Goal: Transaction & Acquisition: Purchase product/service

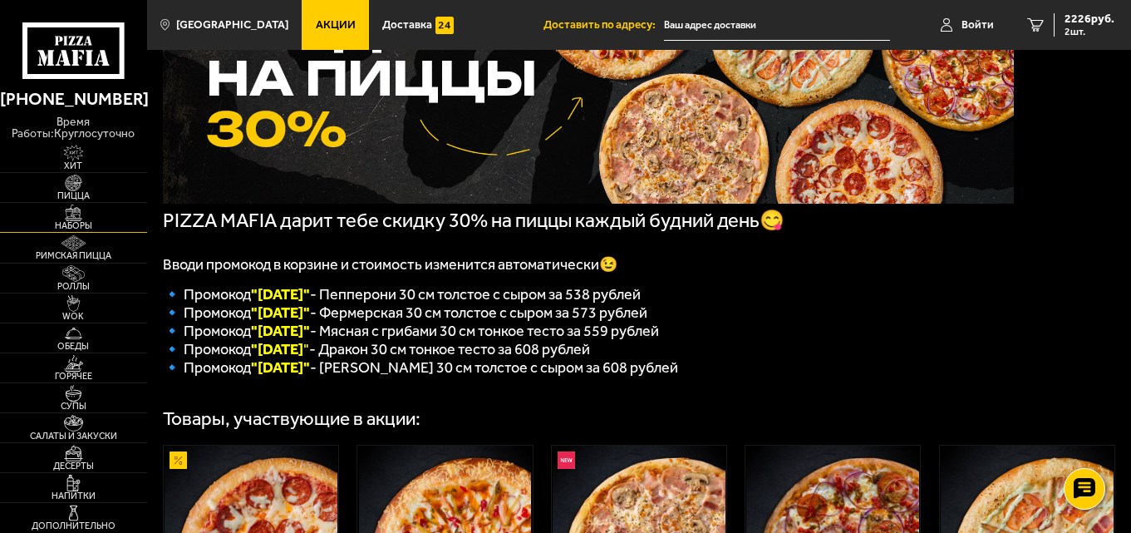
scroll to position [166, 0]
click at [84, 184] on img at bounding box center [73, 182] width 45 height 17
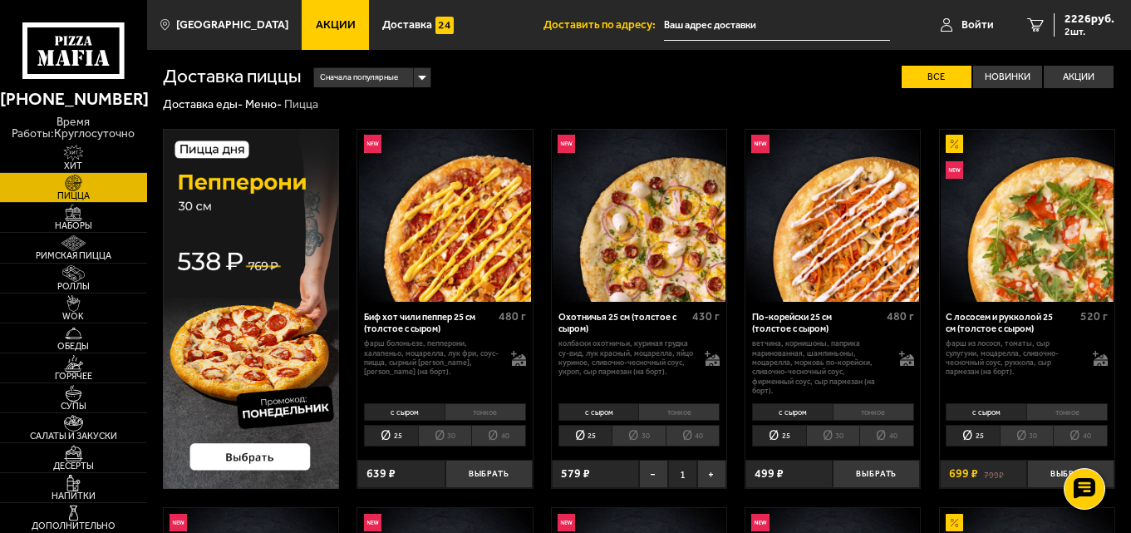
click at [445, 433] on li "30" at bounding box center [445, 436] width 54 height 22
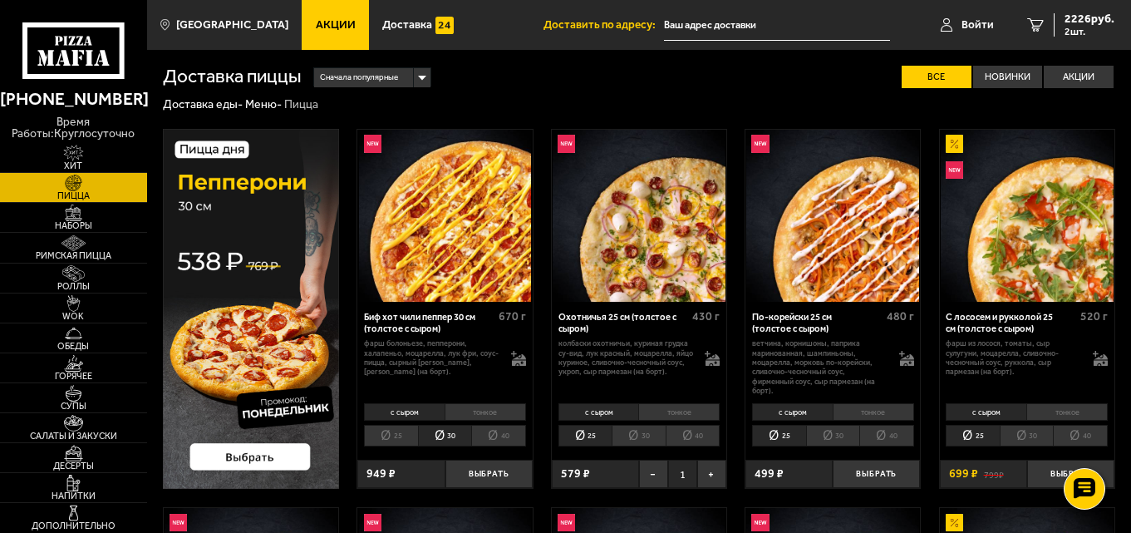
click at [632, 440] on li "30" at bounding box center [639, 436] width 54 height 22
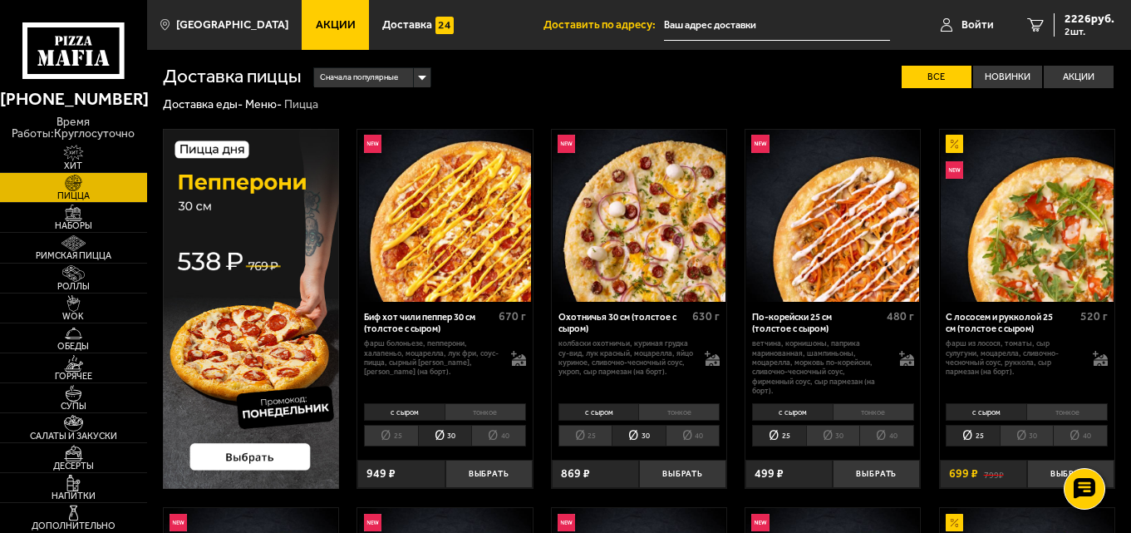
click at [828, 434] on li "30" at bounding box center [833, 436] width 54 height 22
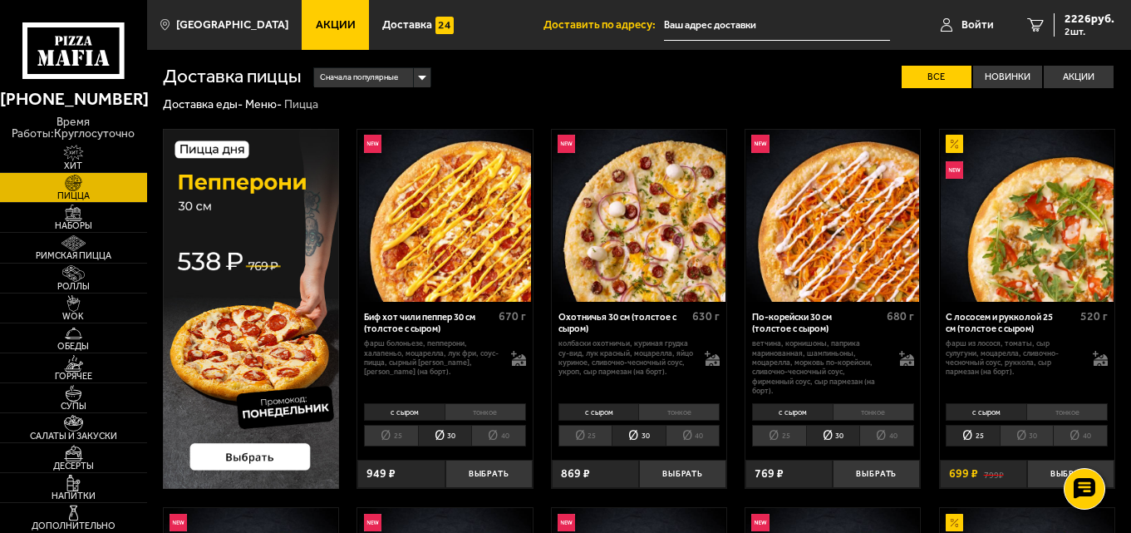
click at [1030, 435] on li "30" at bounding box center [1027, 436] width 54 height 22
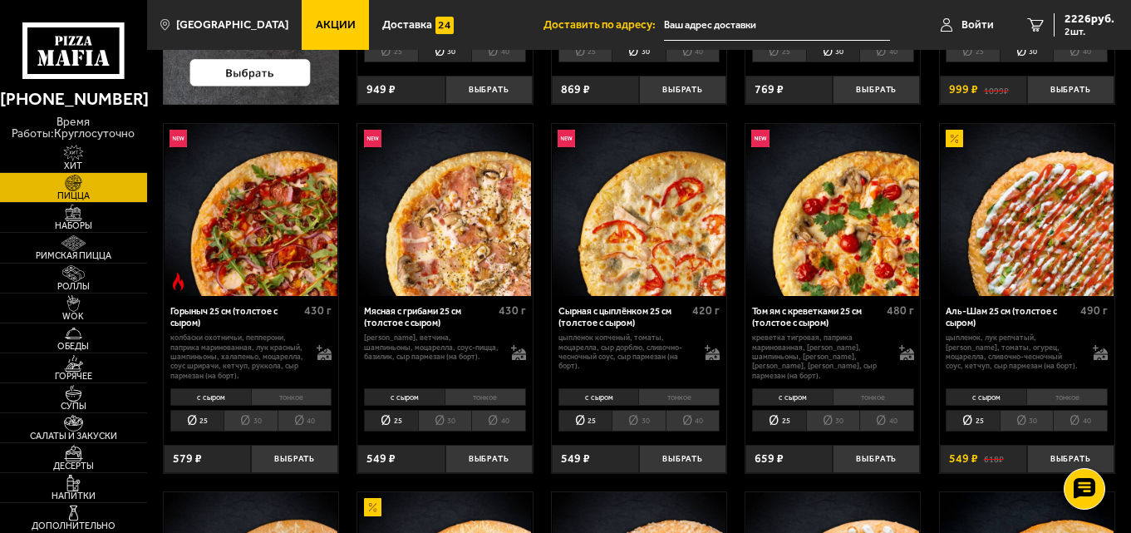
scroll to position [499, 0]
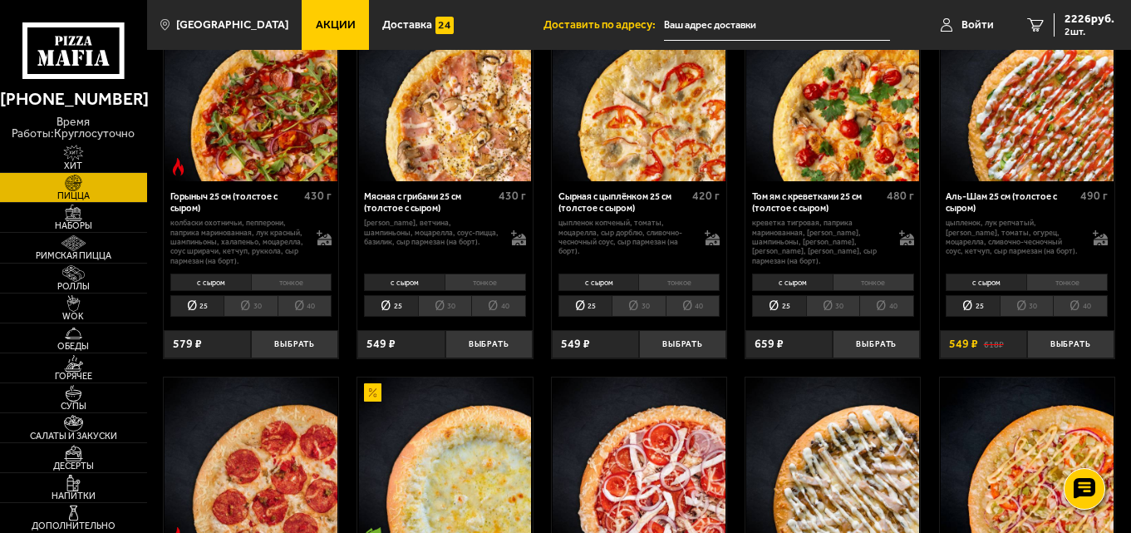
click at [246, 307] on li "30" at bounding box center [251, 306] width 54 height 22
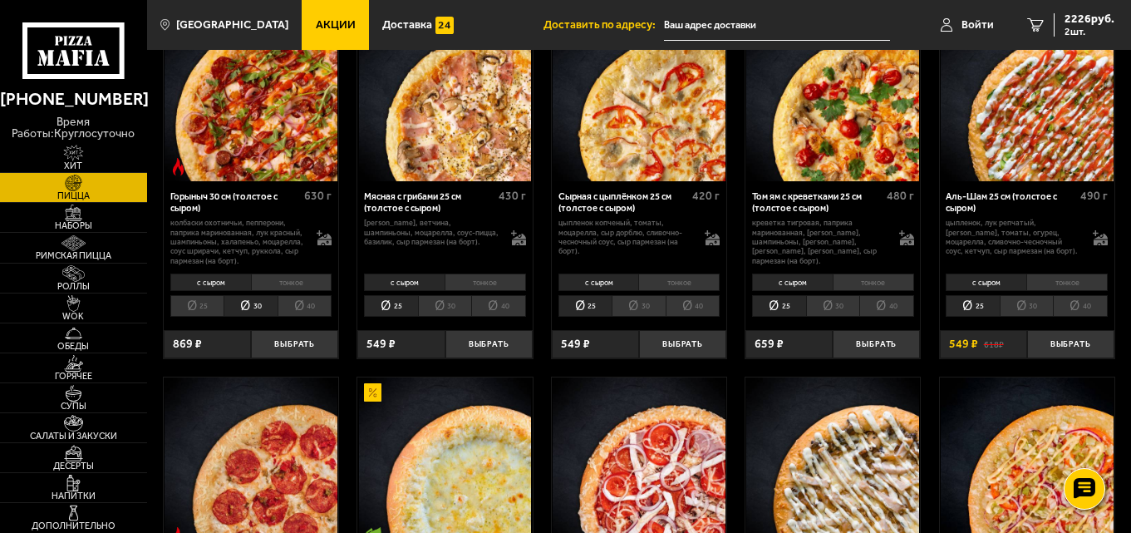
click at [434, 306] on li "30" at bounding box center [445, 306] width 54 height 22
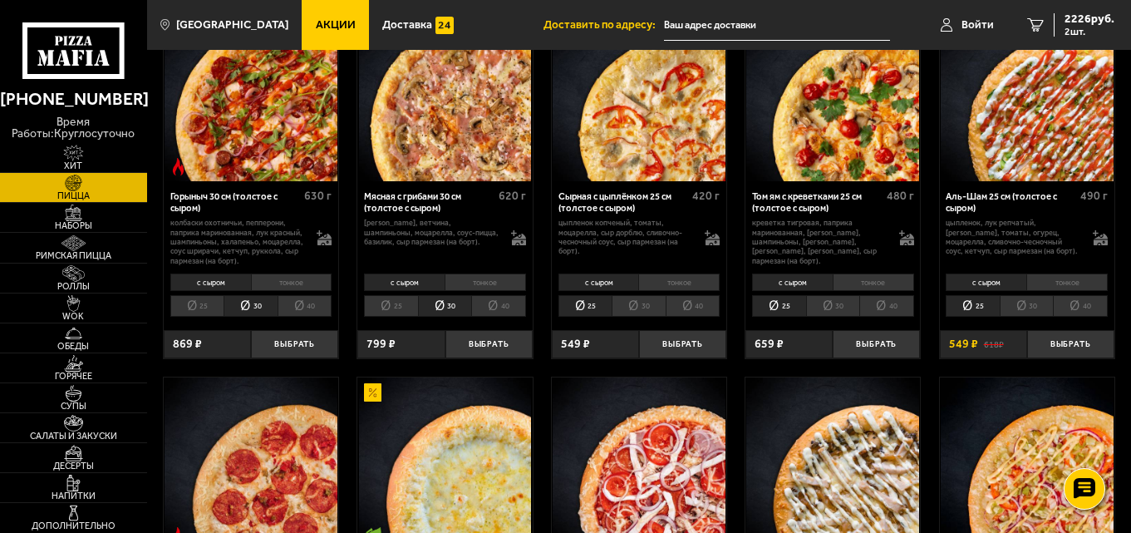
click at [636, 306] on li "30" at bounding box center [639, 306] width 54 height 22
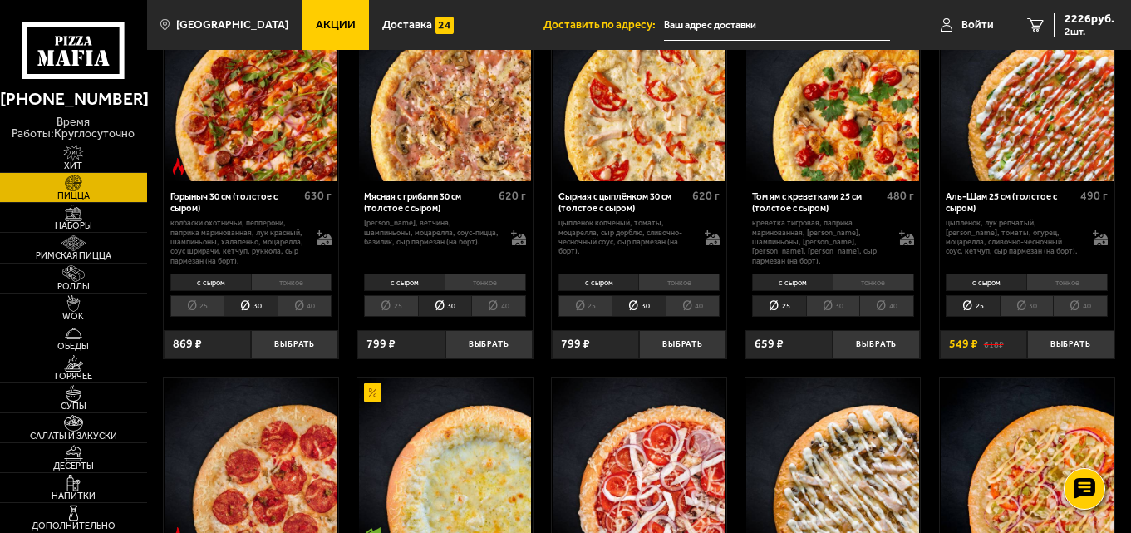
click at [833, 309] on li "30" at bounding box center [833, 306] width 54 height 22
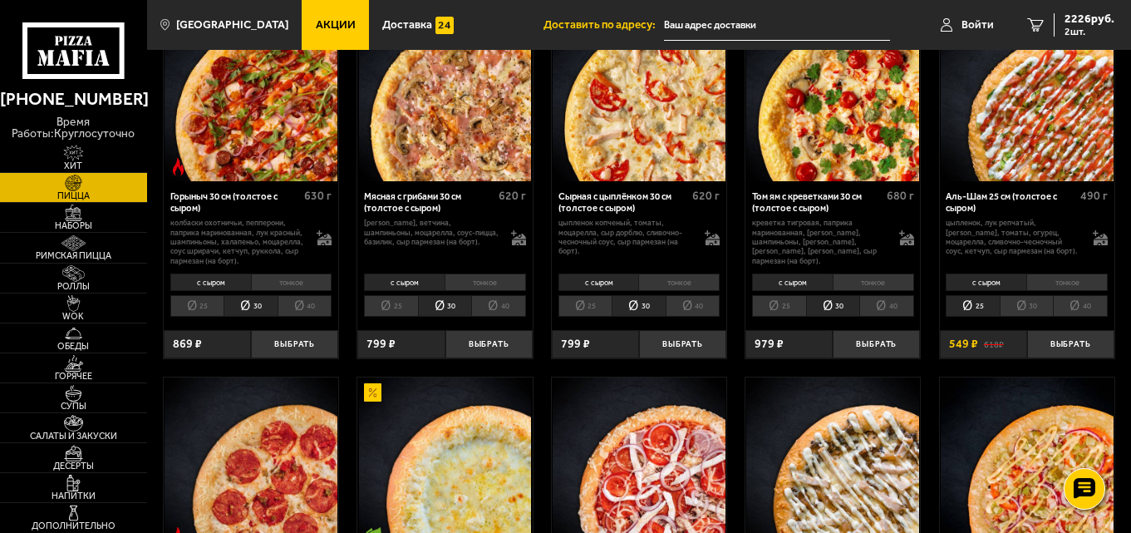
click at [1016, 306] on li "30" at bounding box center [1027, 306] width 54 height 22
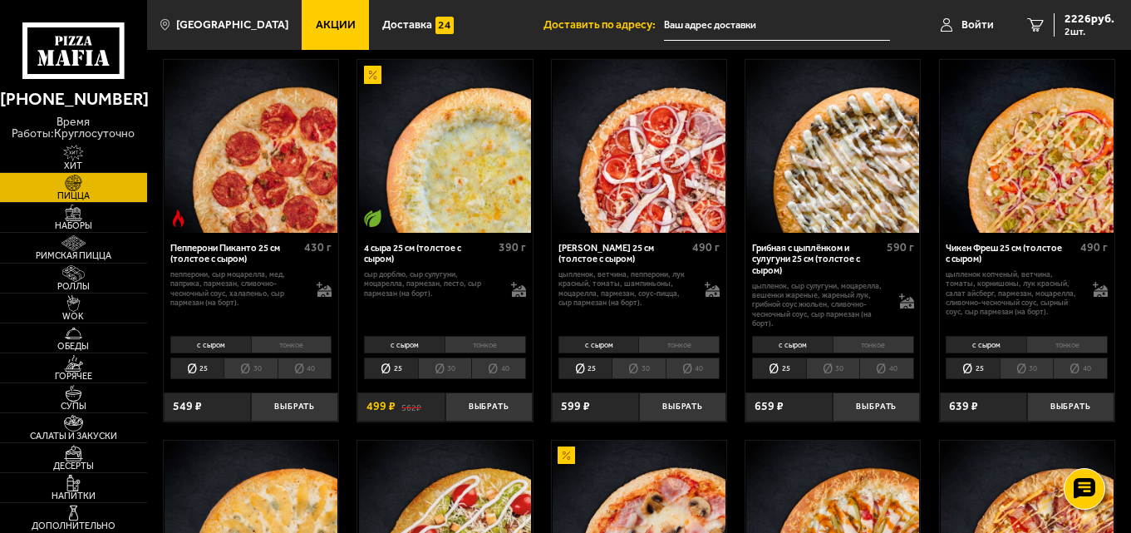
scroll to position [831, 0]
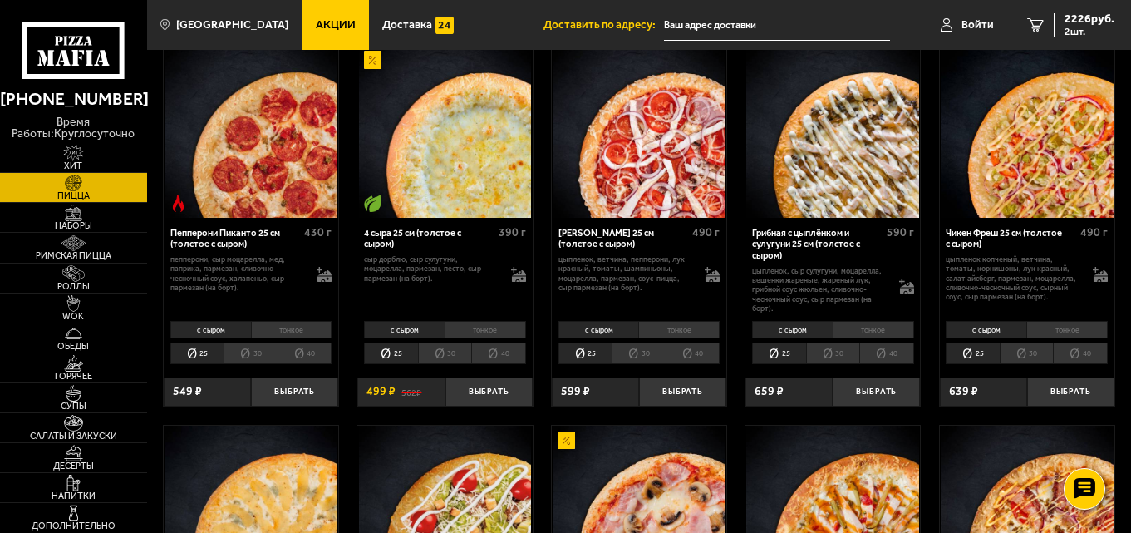
click at [252, 357] on li "30" at bounding box center [251, 353] width 54 height 22
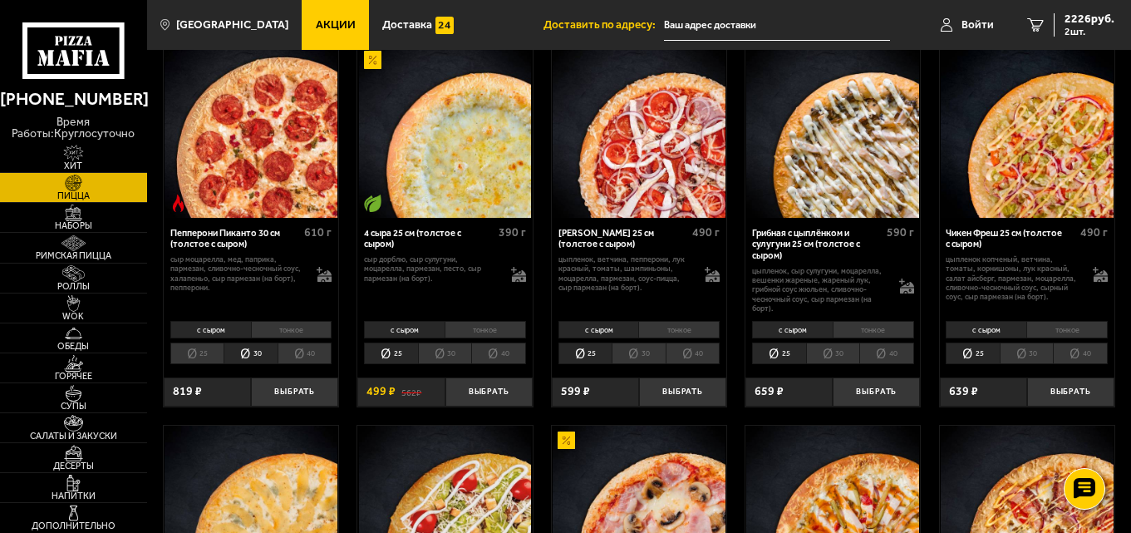
click at [450, 356] on li "30" at bounding box center [445, 353] width 54 height 22
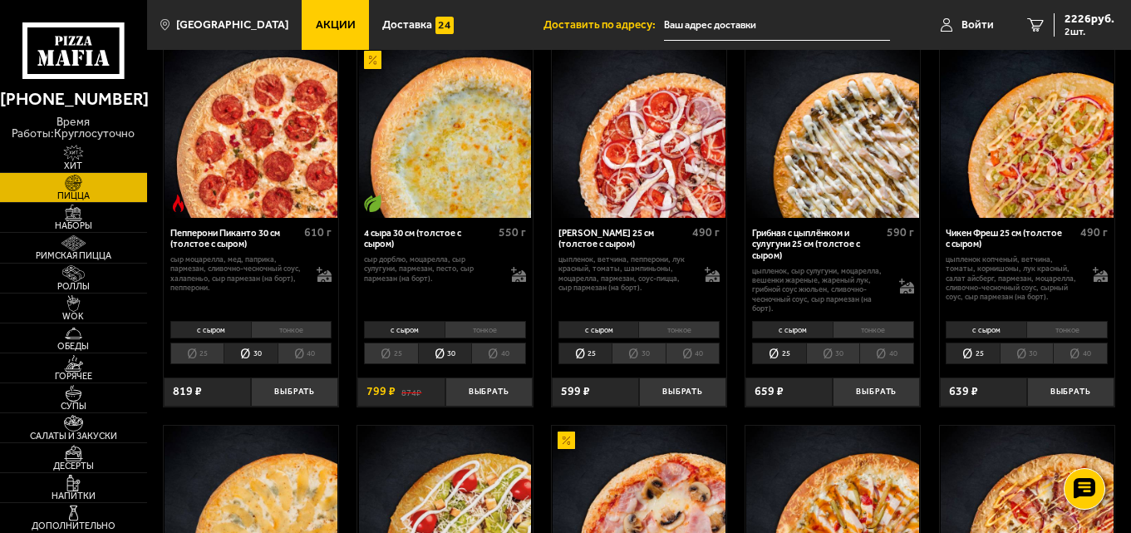
click at [637, 356] on li "30" at bounding box center [639, 353] width 54 height 22
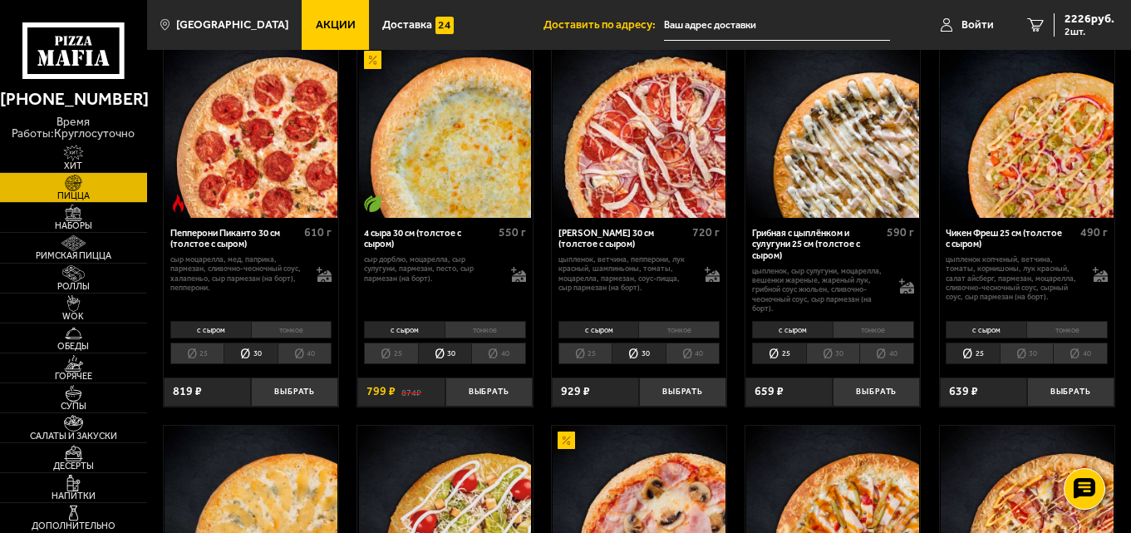
click at [832, 355] on li "30" at bounding box center [833, 353] width 54 height 22
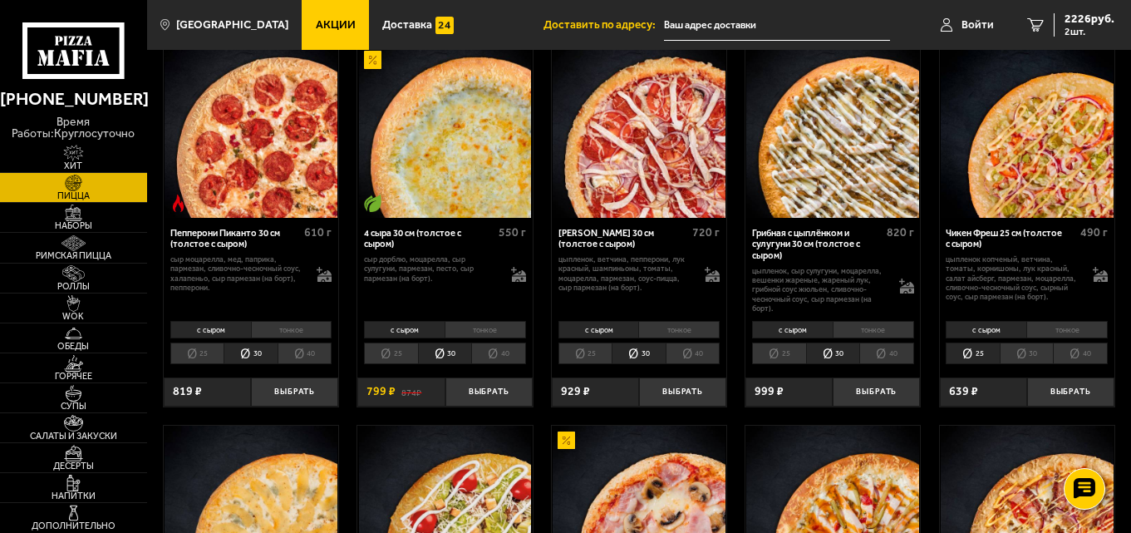
click at [1025, 353] on li "30" at bounding box center [1027, 353] width 54 height 22
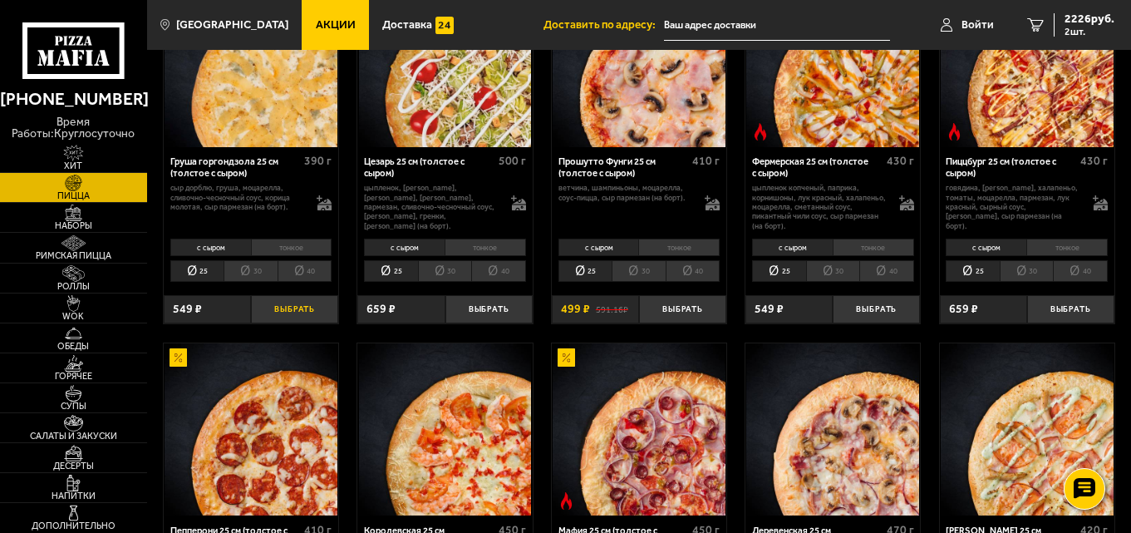
scroll to position [1329, 0]
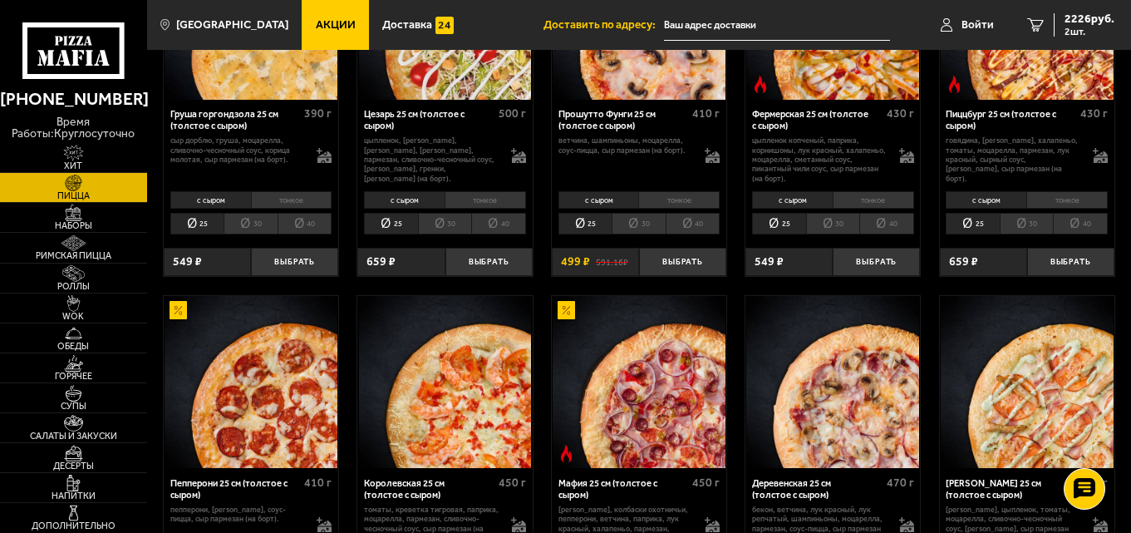
click at [258, 230] on li "30" at bounding box center [251, 224] width 54 height 22
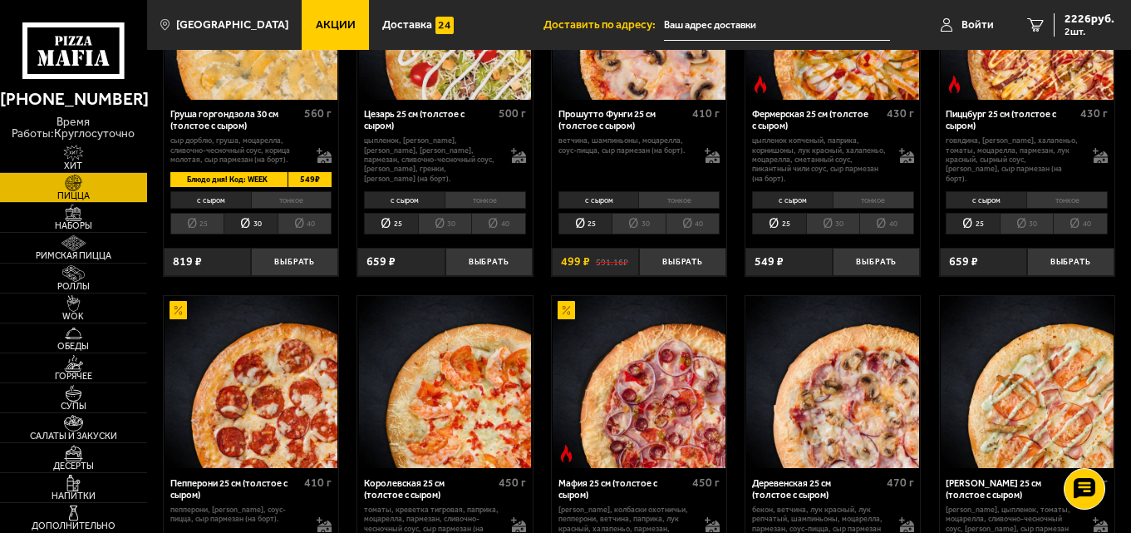
click at [445, 229] on li "30" at bounding box center [445, 224] width 54 height 22
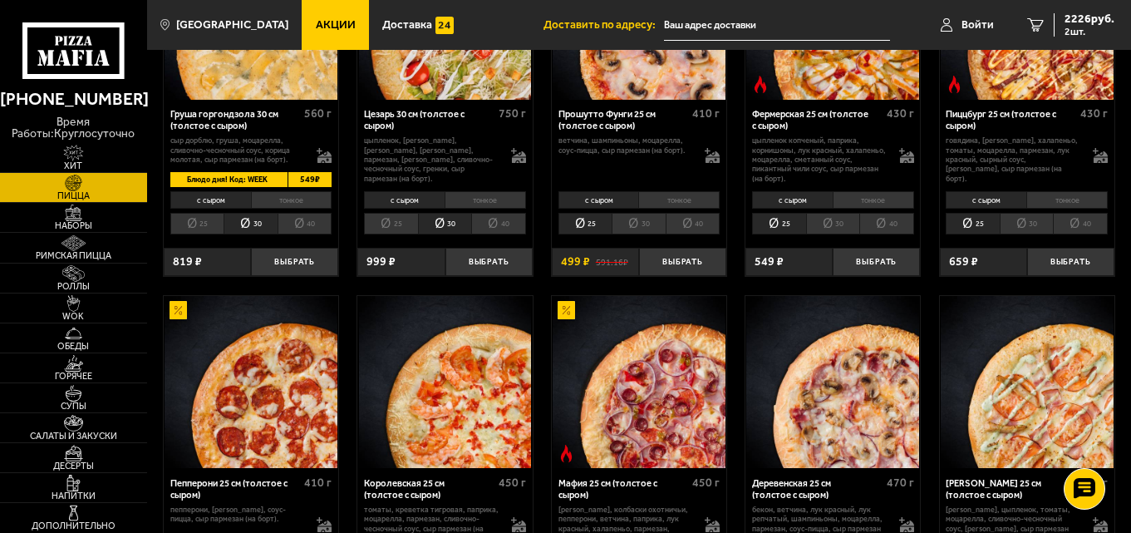
click at [638, 229] on li "30" at bounding box center [639, 224] width 54 height 22
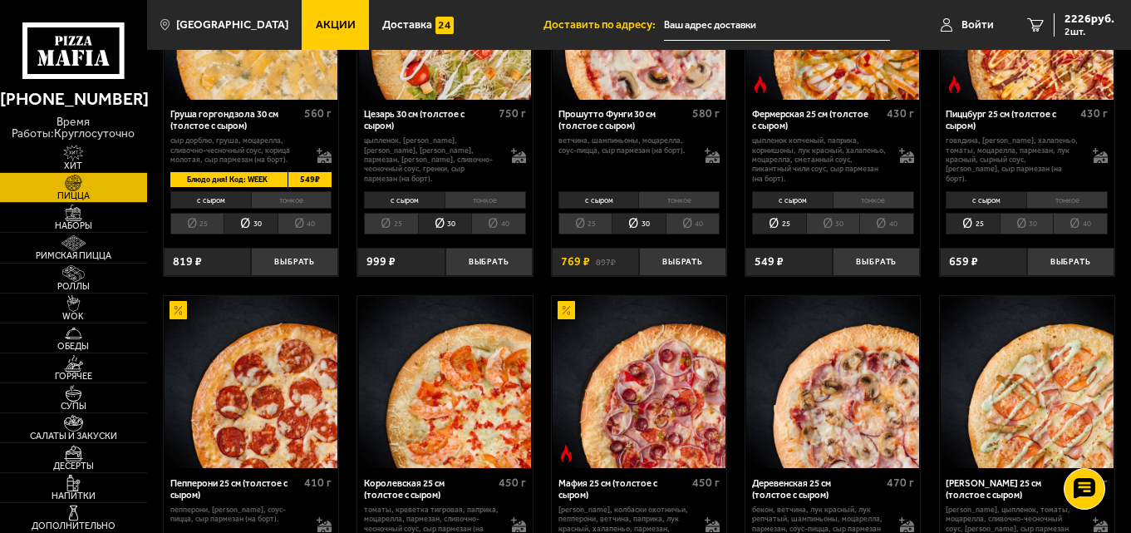
click at [829, 227] on li "30" at bounding box center [833, 224] width 54 height 22
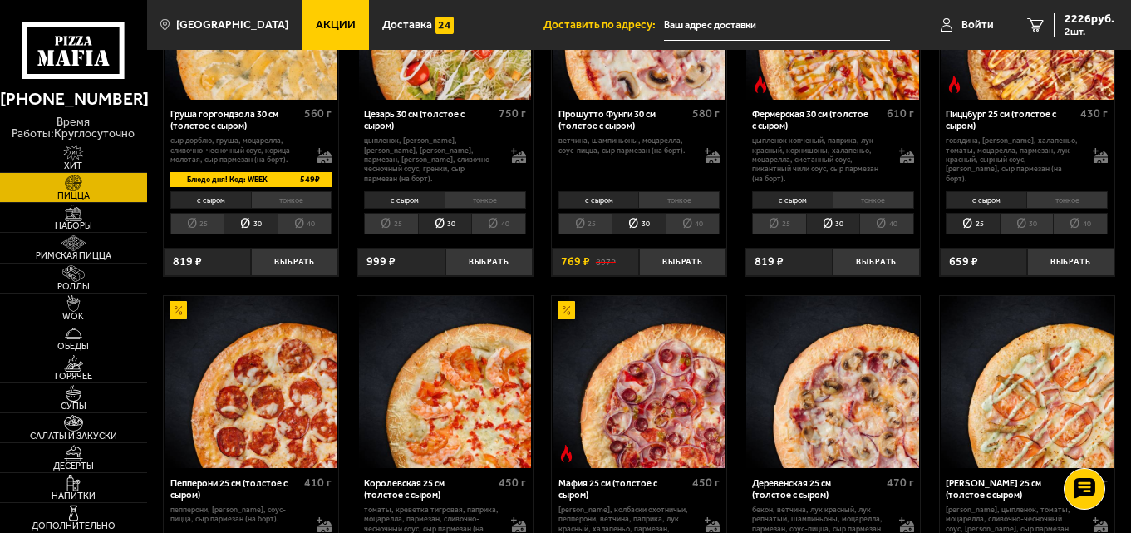
click at [1017, 223] on li "30" at bounding box center [1027, 224] width 54 height 22
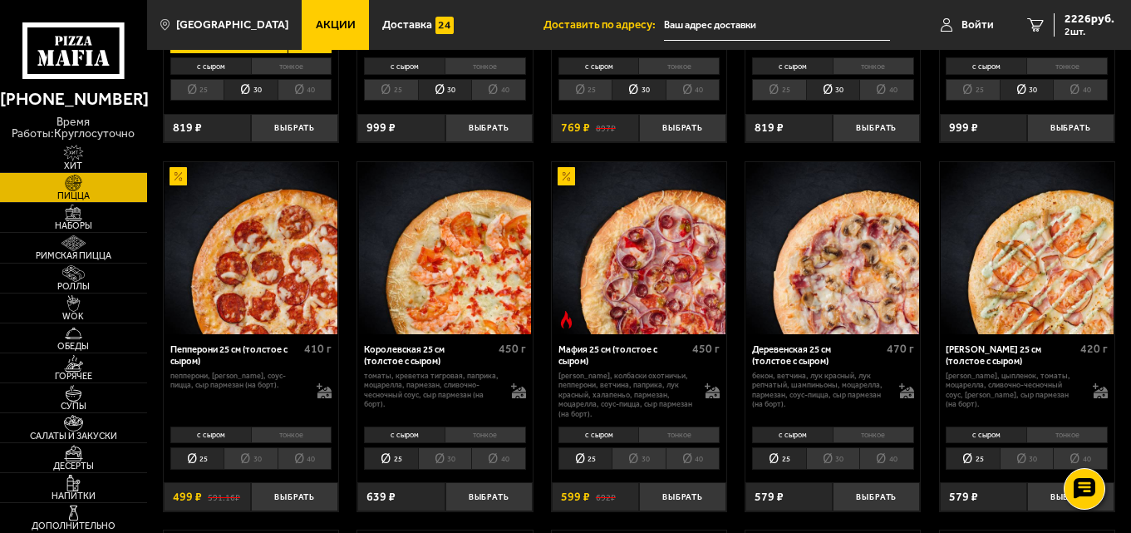
scroll to position [1496, 0]
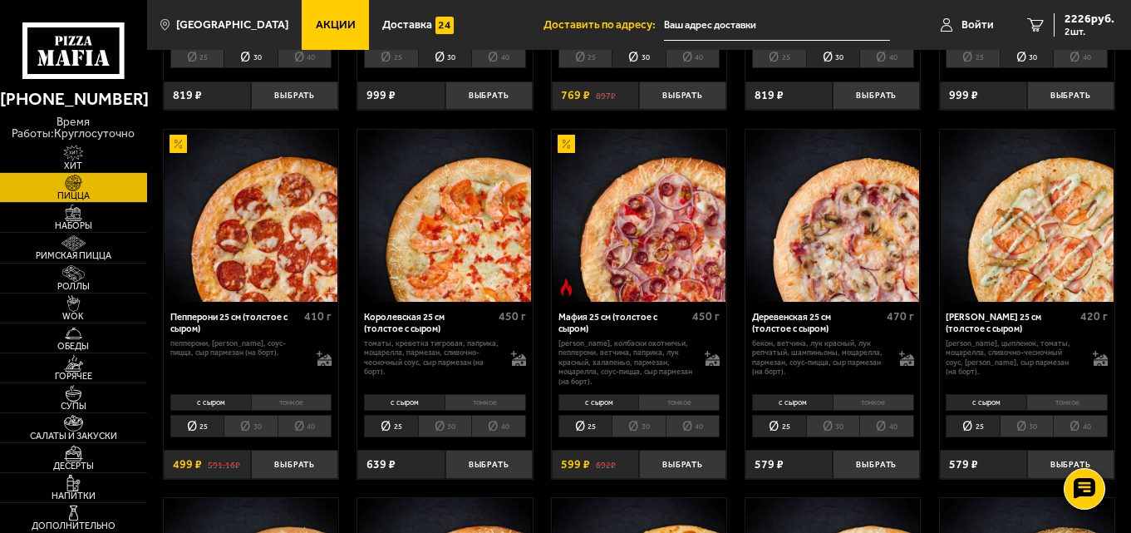
click at [839, 433] on li "30" at bounding box center [833, 426] width 54 height 22
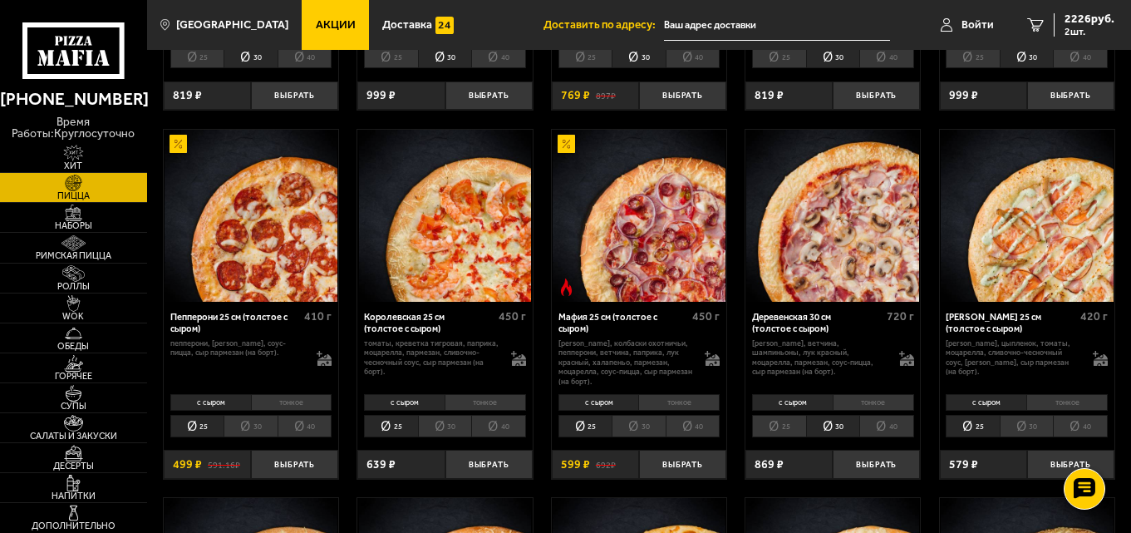
click at [641, 433] on li "30" at bounding box center [639, 426] width 54 height 22
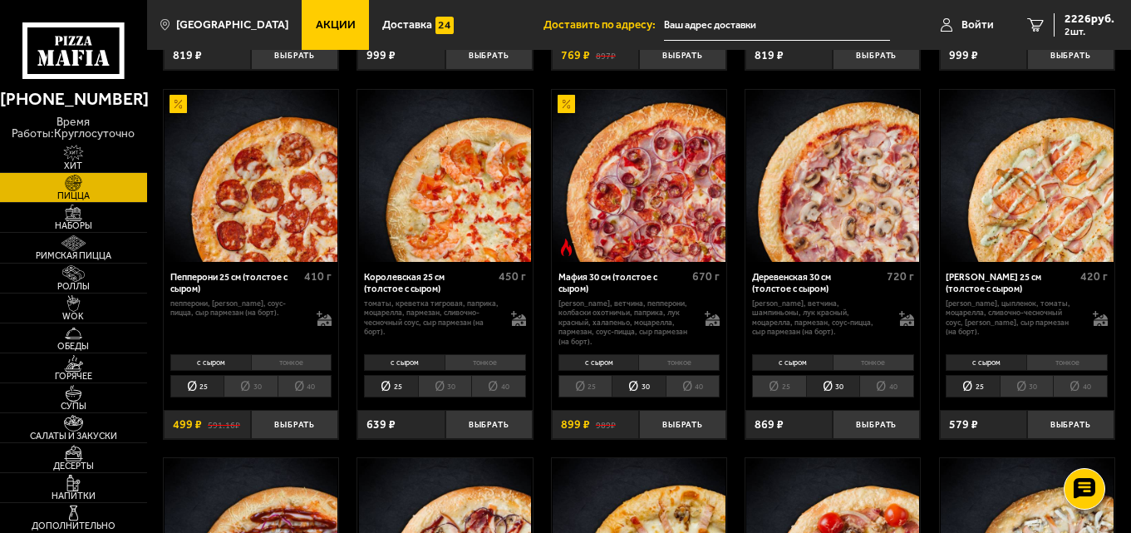
scroll to position [1579, 0]
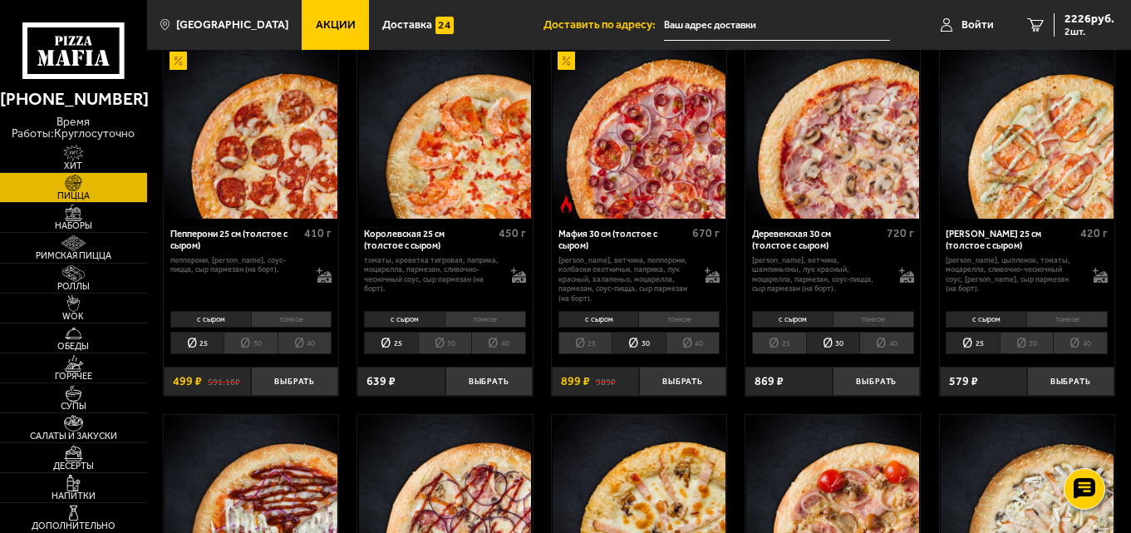
click at [437, 344] on li "30" at bounding box center [445, 343] width 54 height 22
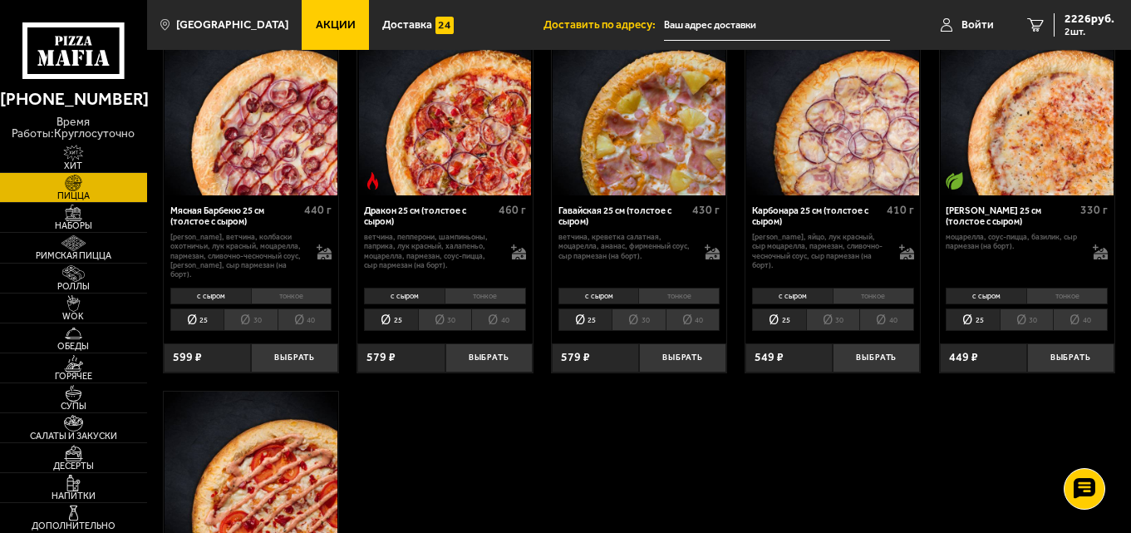
scroll to position [2243, 0]
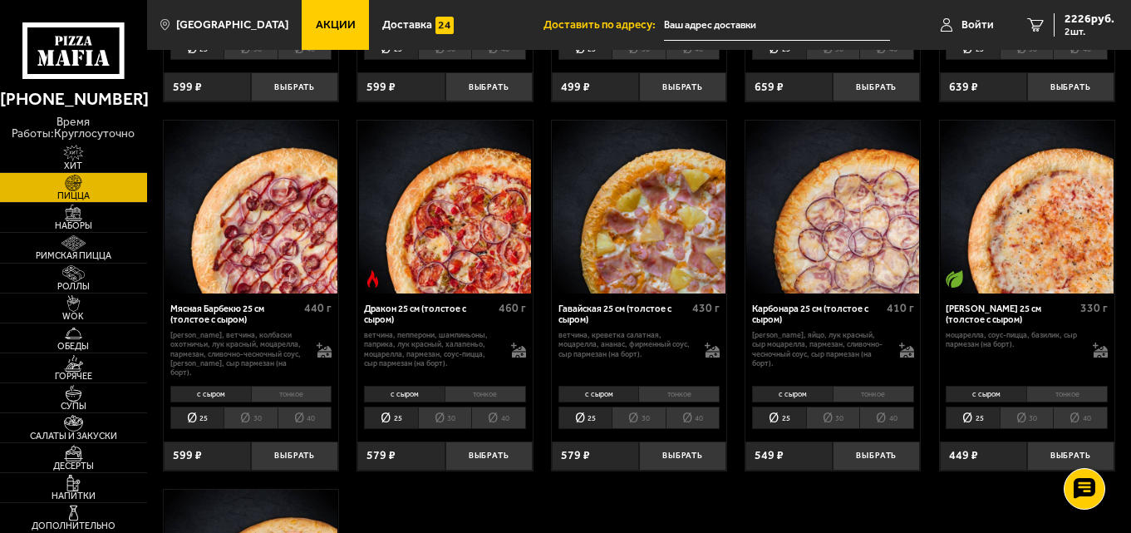
click at [1027, 409] on li "30" at bounding box center [1027, 417] width 54 height 22
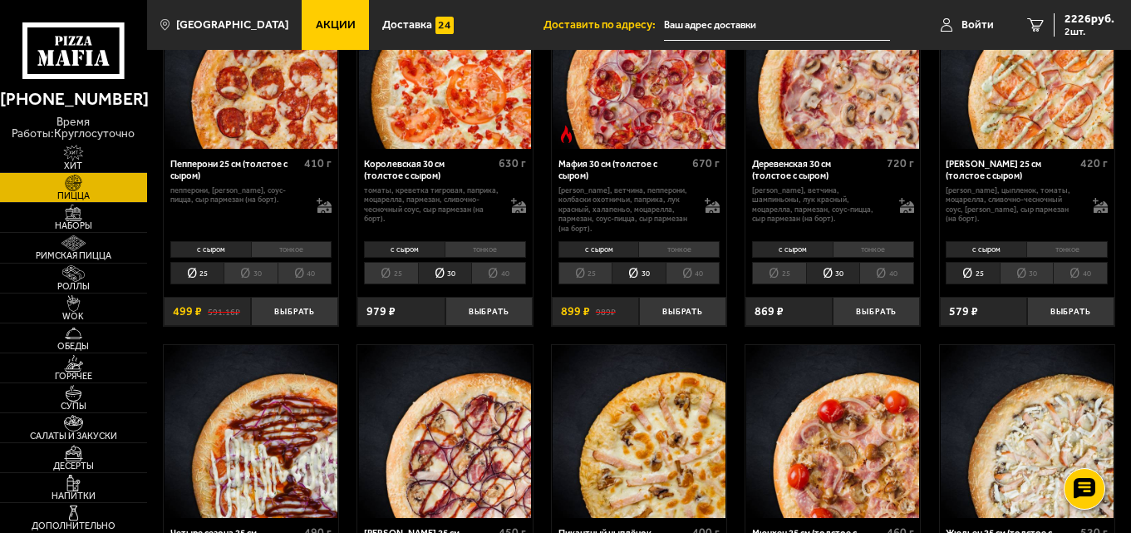
scroll to position [1579, 0]
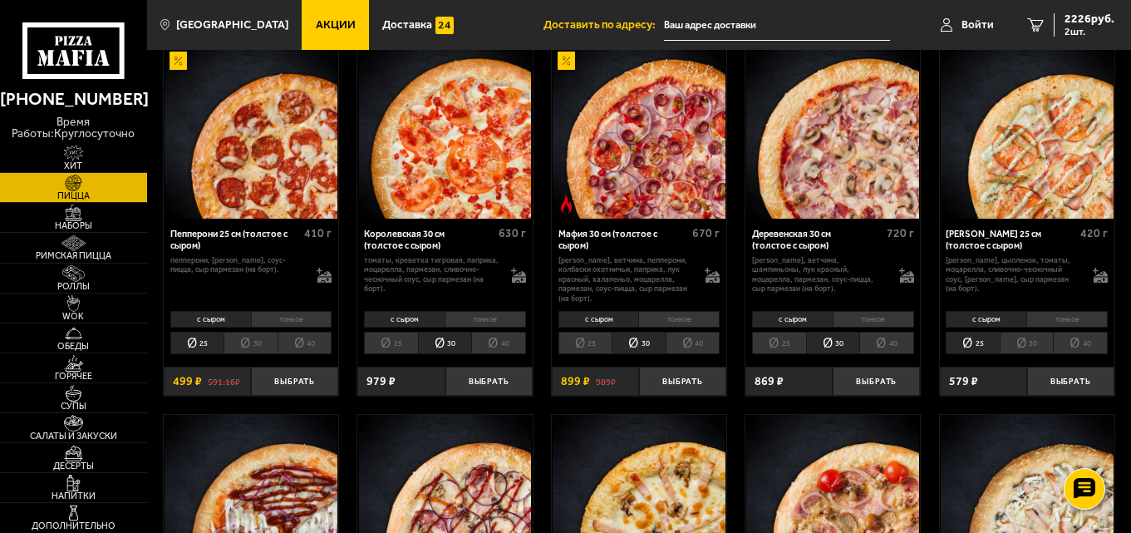
click at [253, 340] on li "30" at bounding box center [251, 343] width 54 height 22
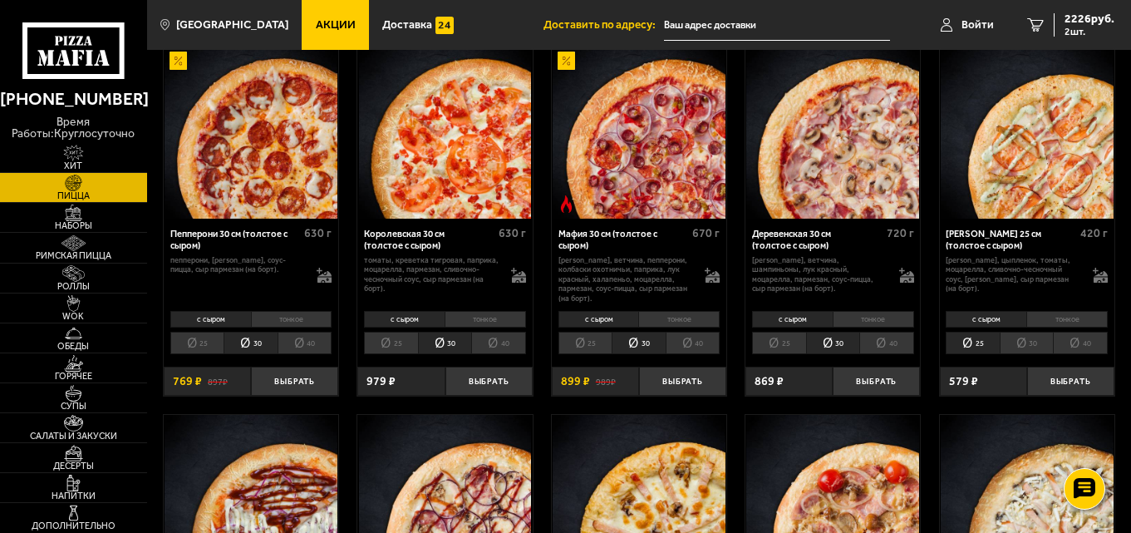
click at [769, 337] on li "25" at bounding box center [779, 343] width 54 height 22
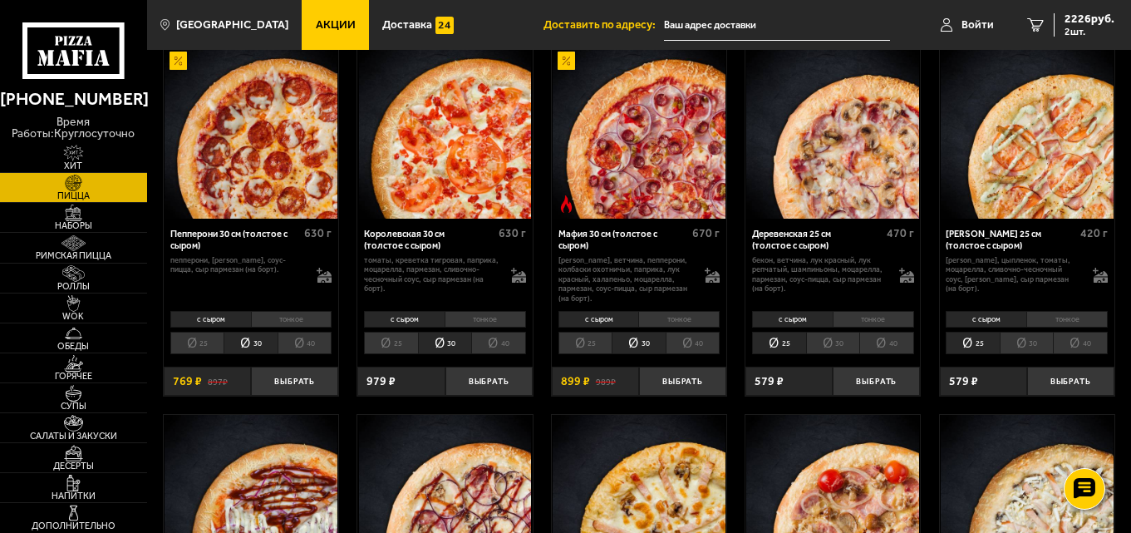
click at [587, 346] on li "25" at bounding box center [585, 343] width 54 height 22
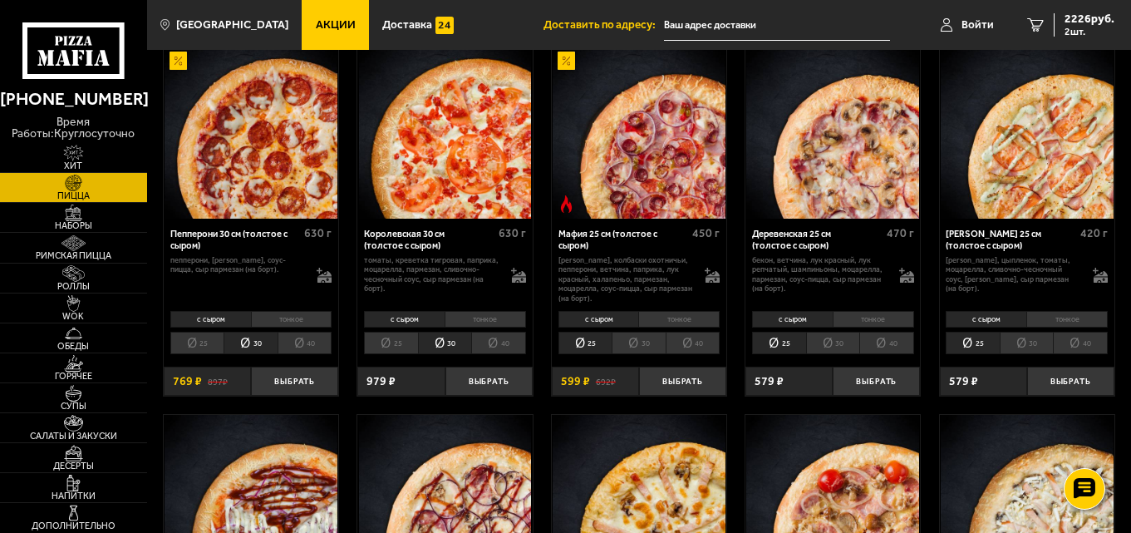
click at [964, 353] on li "25" at bounding box center [973, 343] width 54 height 22
click at [386, 352] on li "25" at bounding box center [391, 343] width 54 height 22
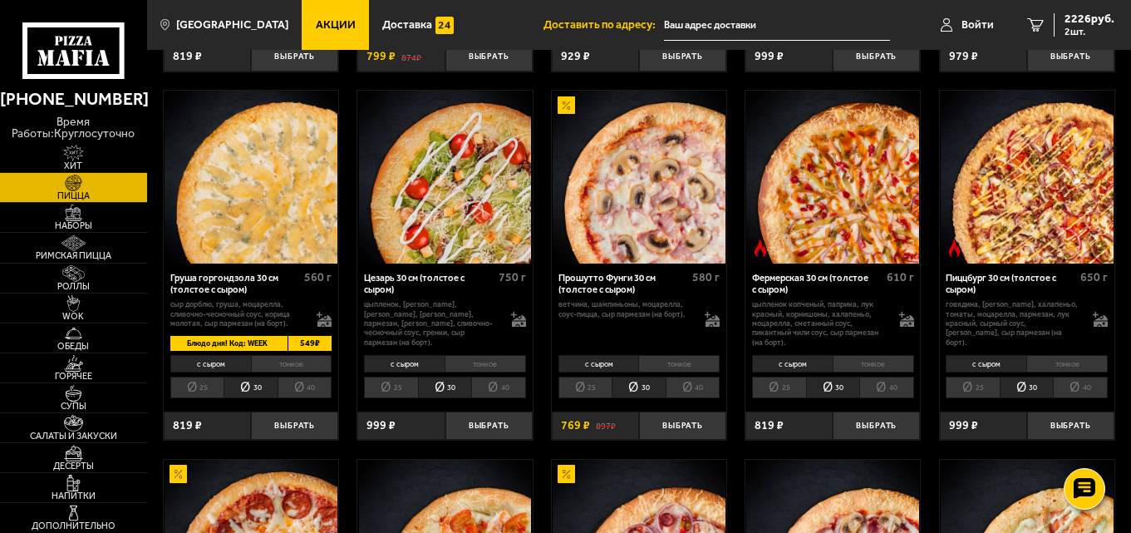
scroll to position [1163, 0]
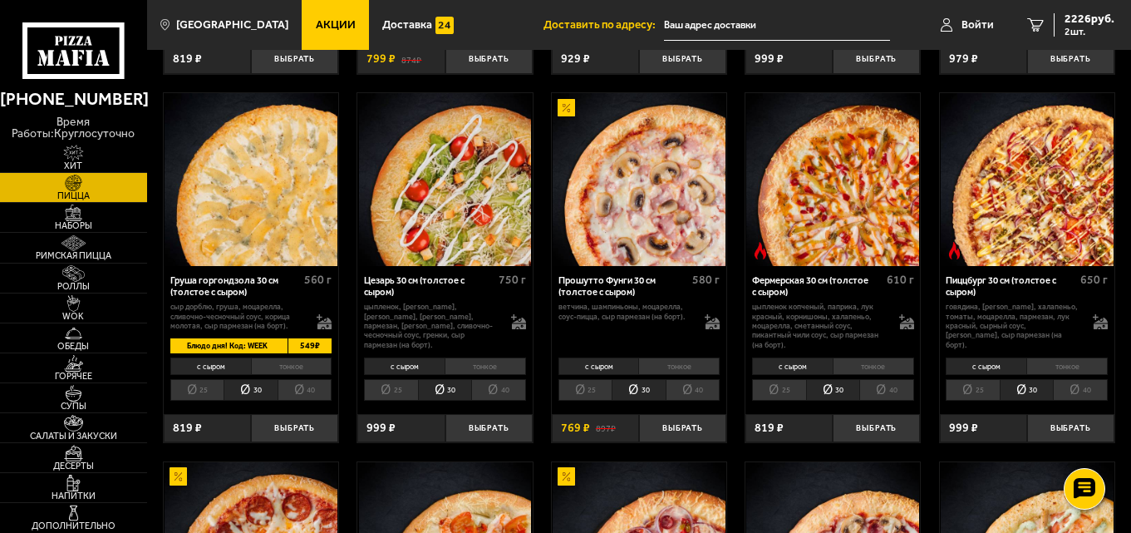
click at [195, 391] on li "25" at bounding box center [197, 390] width 54 height 22
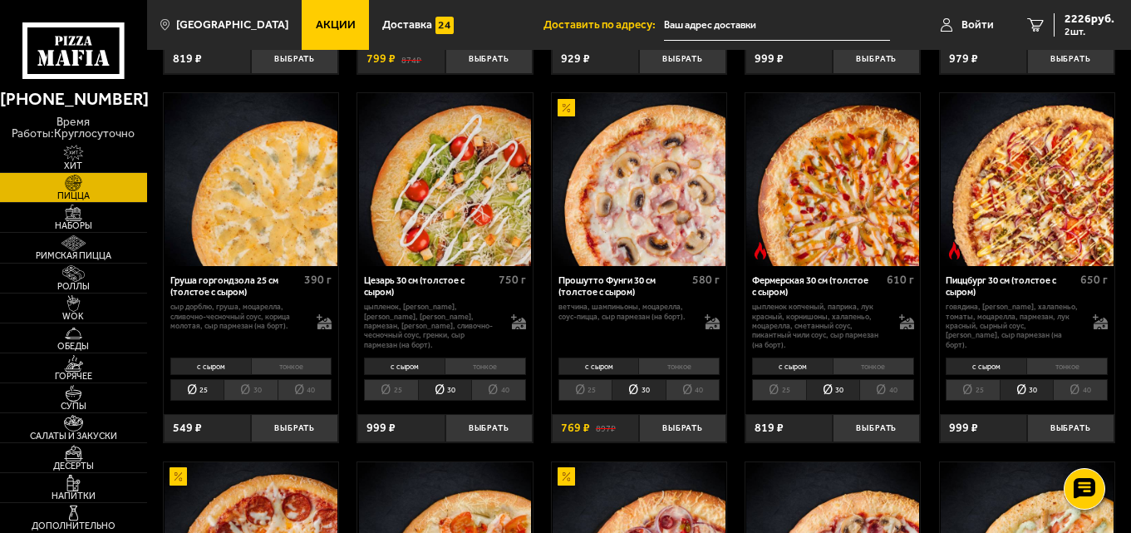
click at [395, 396] on li "25" at bounding box center [391, 390] width 54 height 22
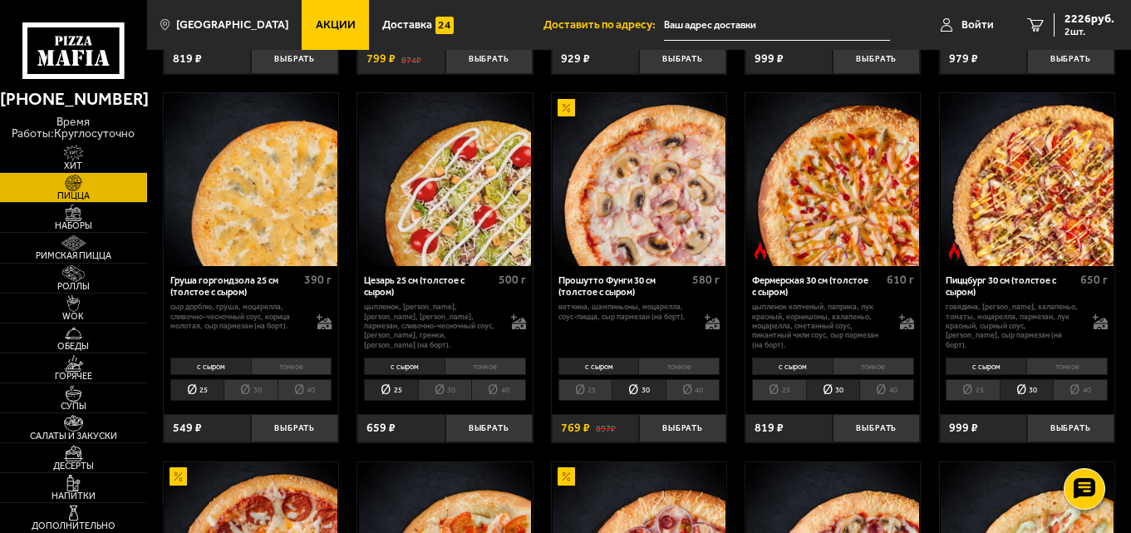
click at [577, 395] on li "25" at bounding box center [585, 390] width 54 height 22
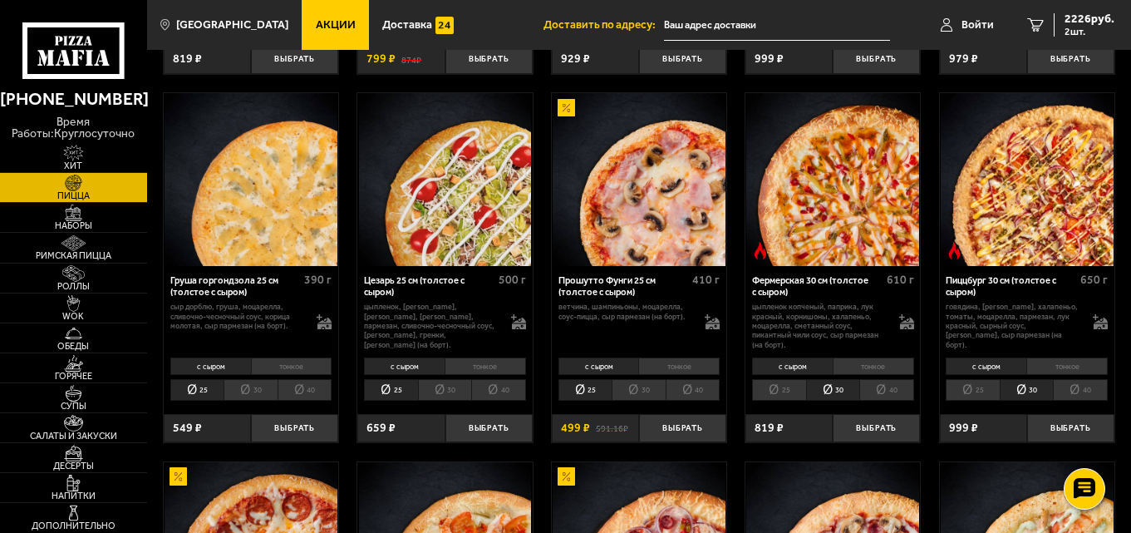
click at [782, 392] on li "25" at bounding box center [779, 390] width 54 height 22
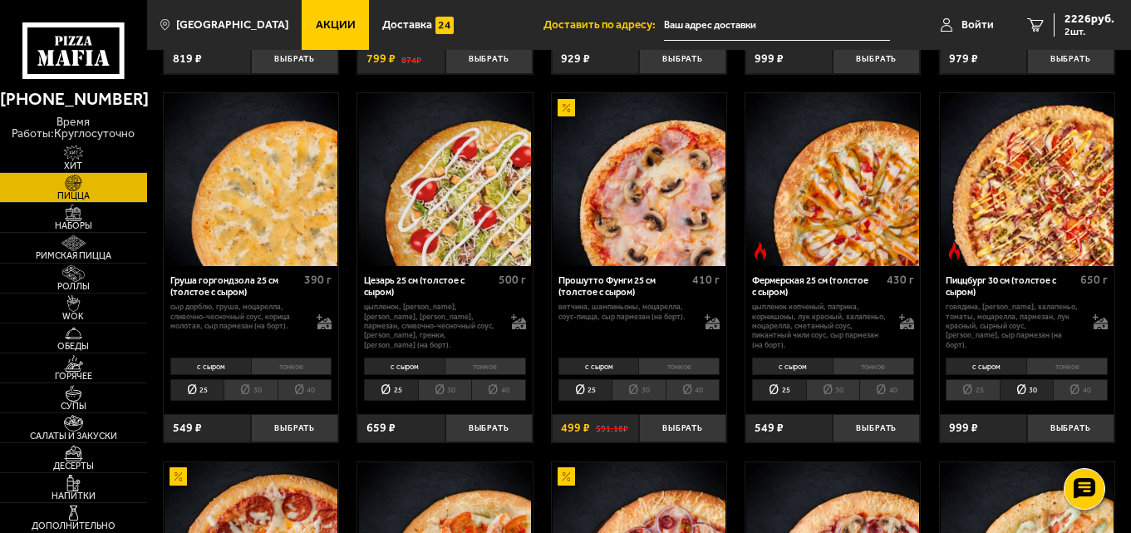
click at [969, 399] on li "25" at bounding box center [973, 390] width 54 height 22
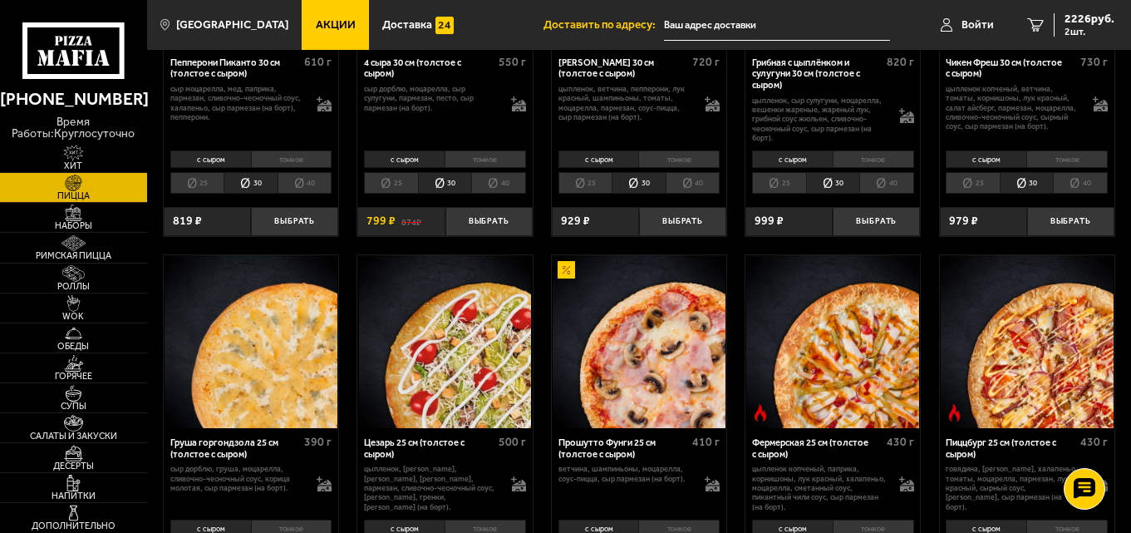
scroll to position [914, 0]
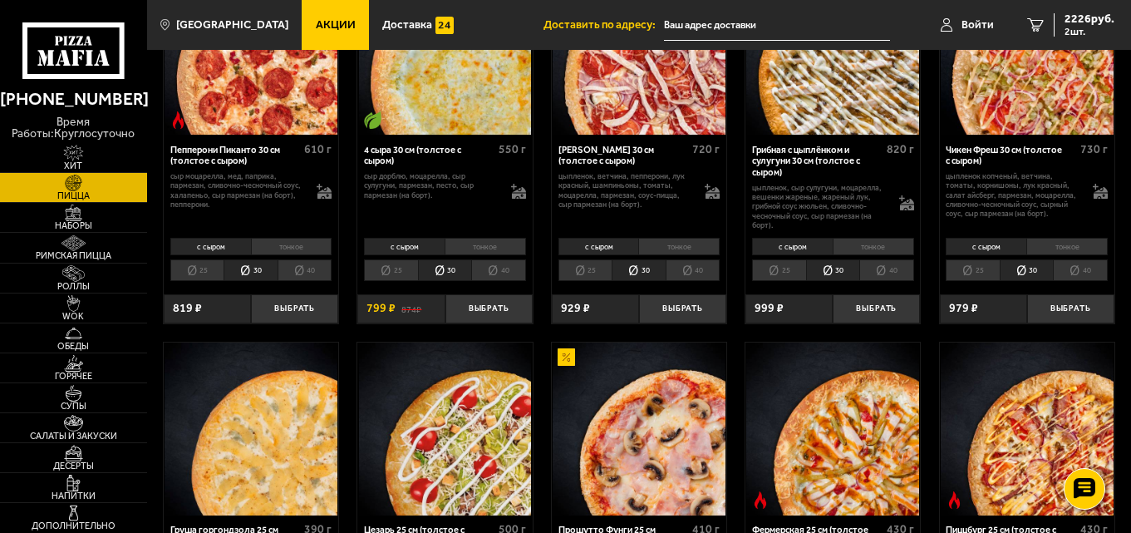
click at [971, 274] on li "25" at bounding box center [973, 270] width 54 height 22
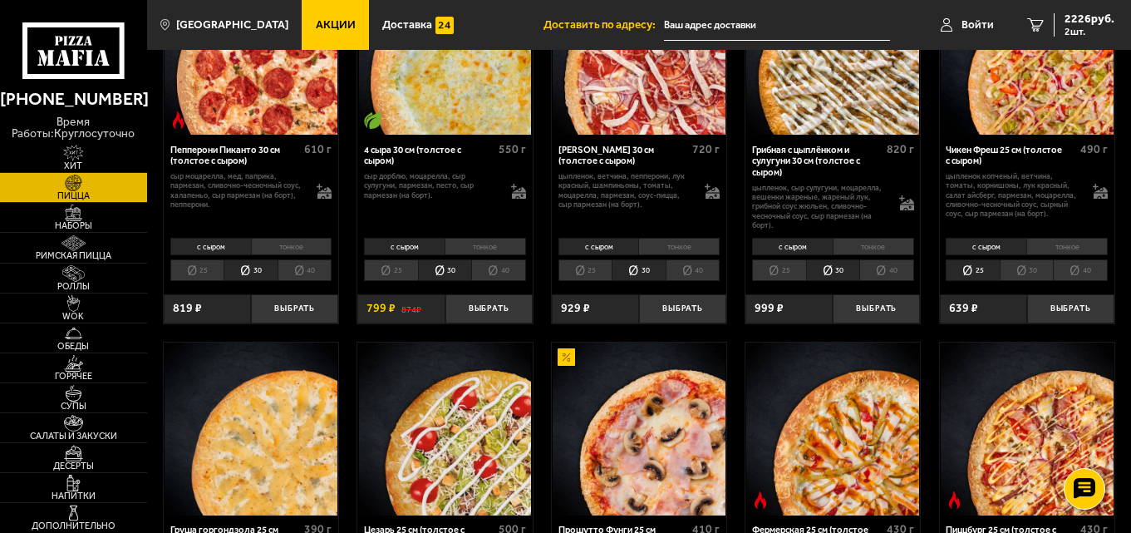
click at [768, 278] on li "25" at bounding box center [779, 270] width 54 height 22
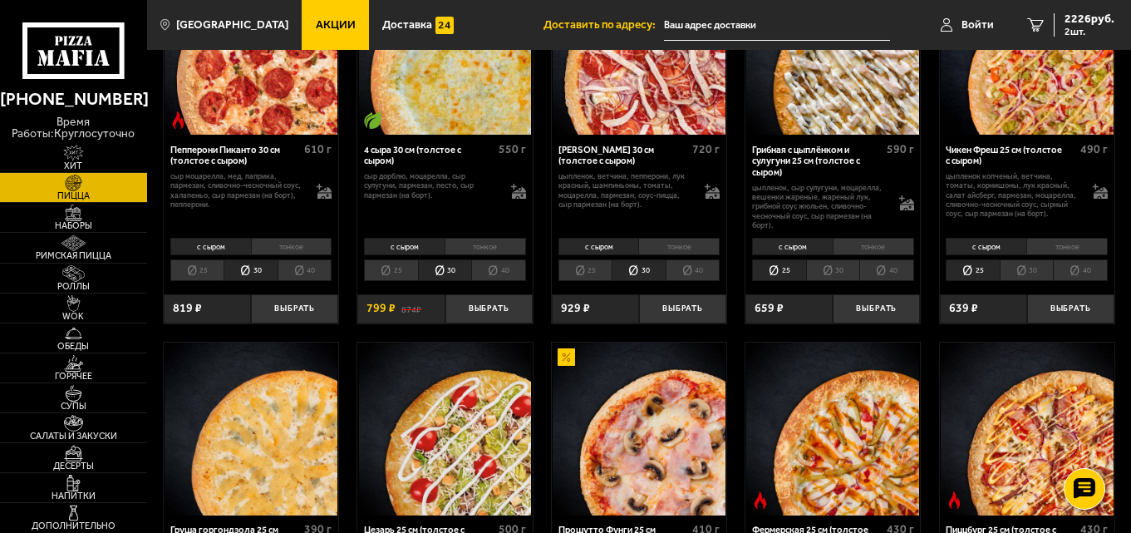
click at [598, 269] on li "25" at bounding box center [585, 270] width 54 height 22
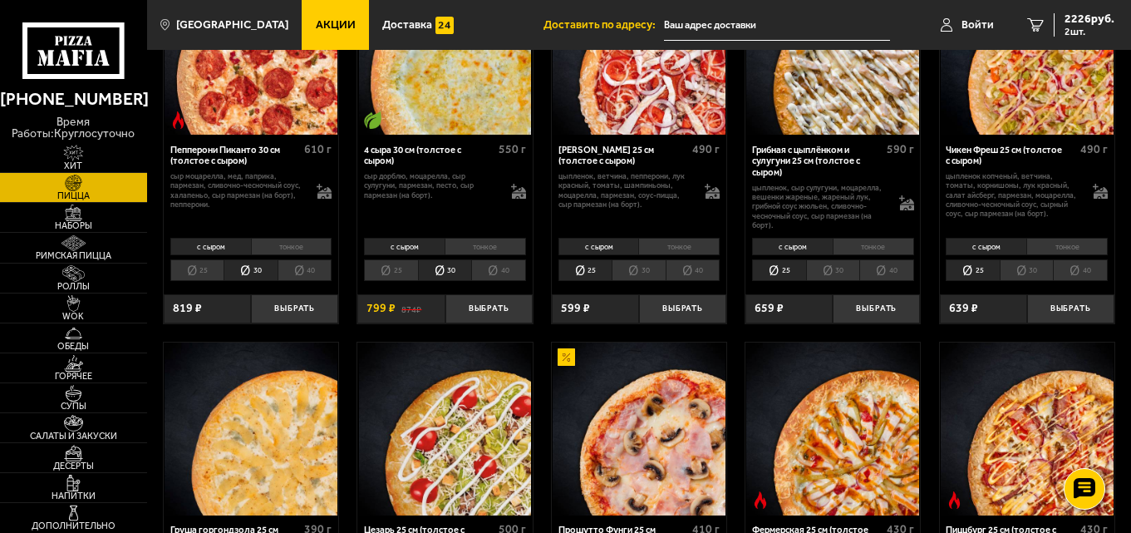
click at [397, 266] on li "25" at bounding box center [391, 270] width 54 height 22
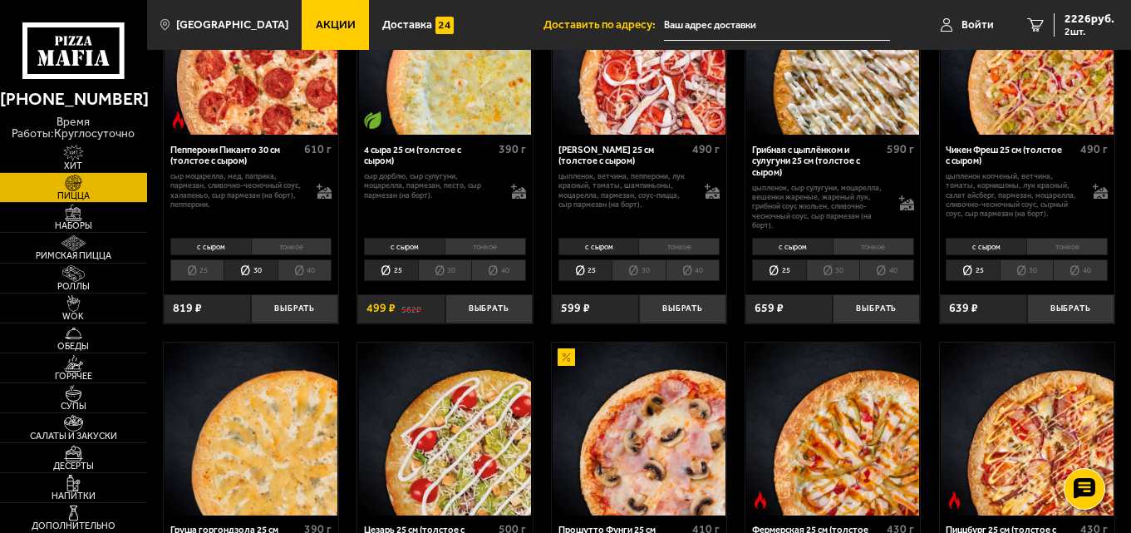
click at [199, 273] on li "25" at bounding box center [197, 270] width 54 height 22
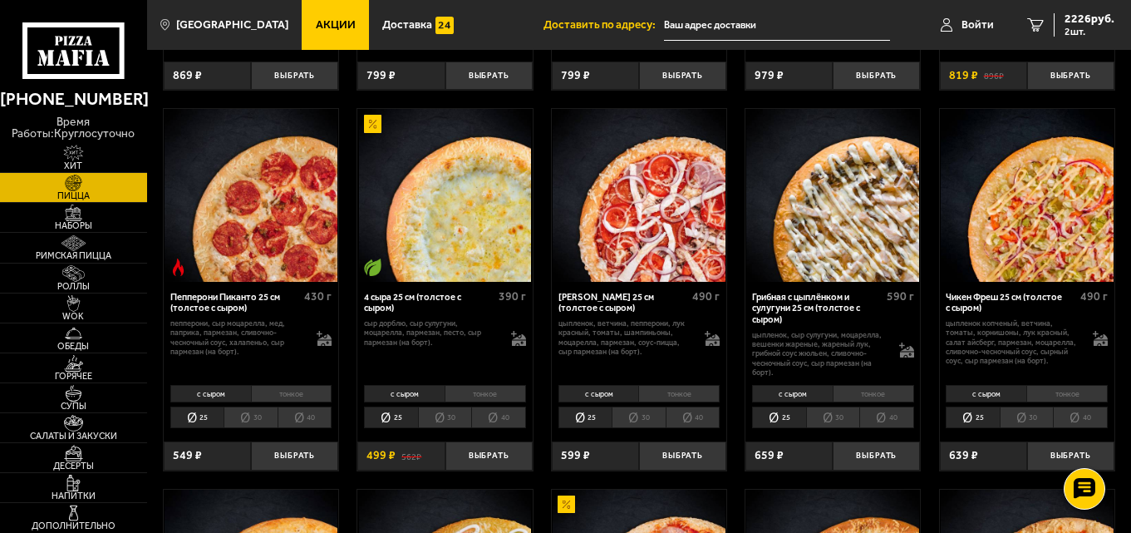
scroll to position [748, 0]
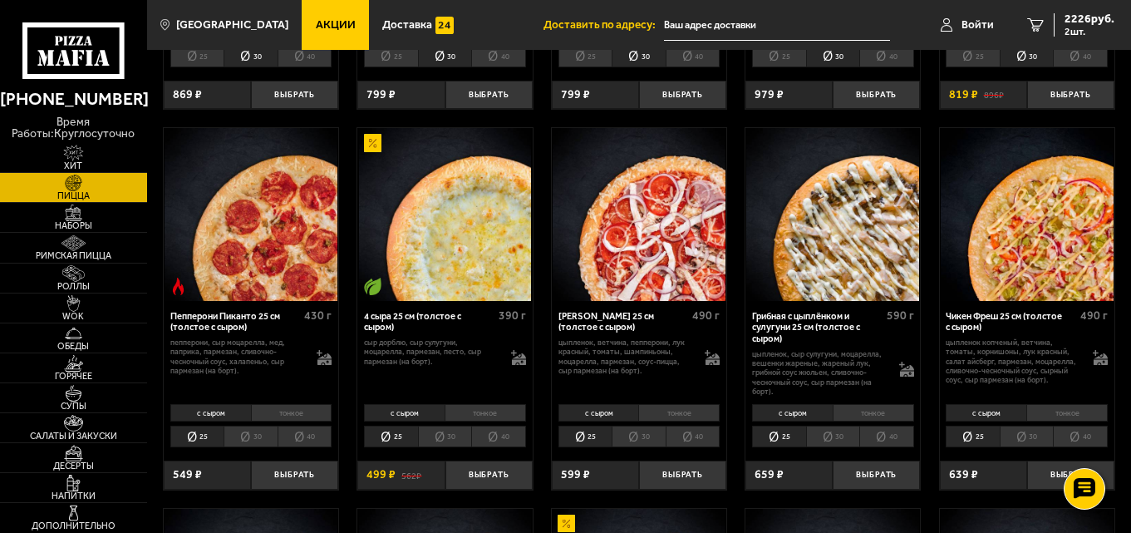
click at [438, 440] on li "30" at bounding box center [445, 436] width 54 height 22
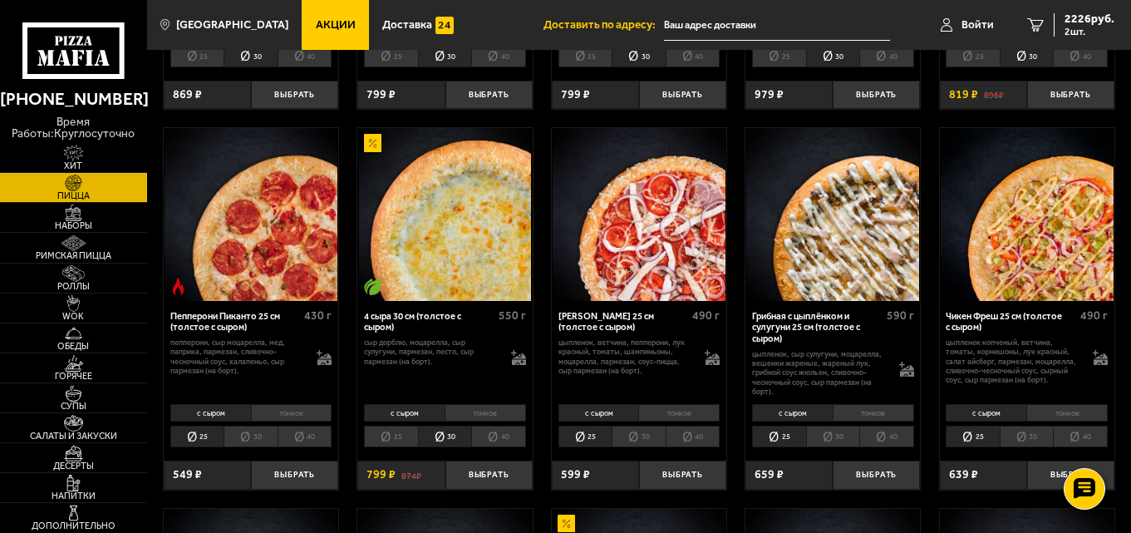
click at [378, 440] on li "25" at bounding box center [391, 436] width 54 height 22
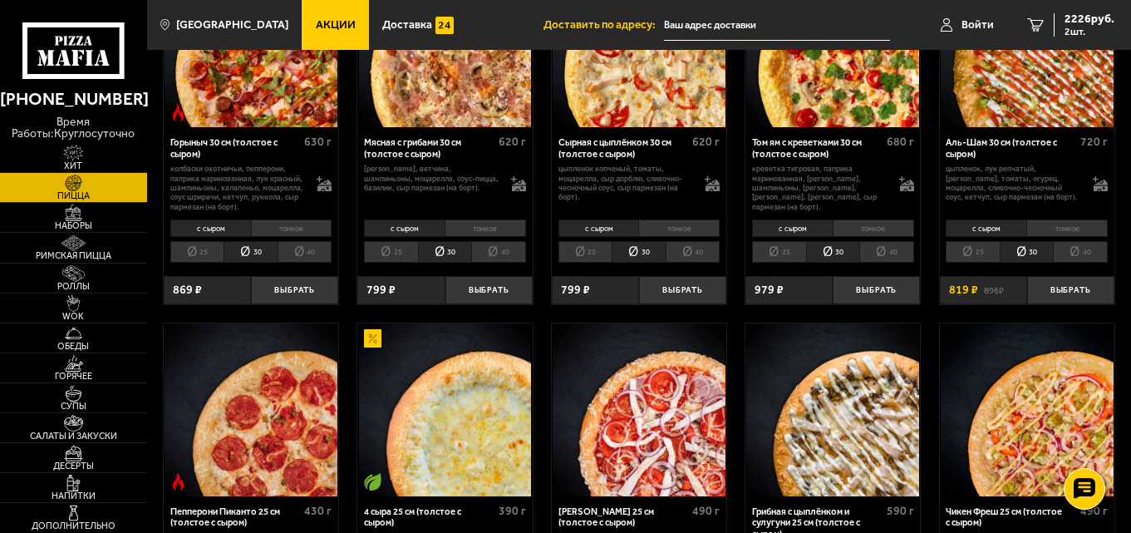
scroll to position [499, 0]
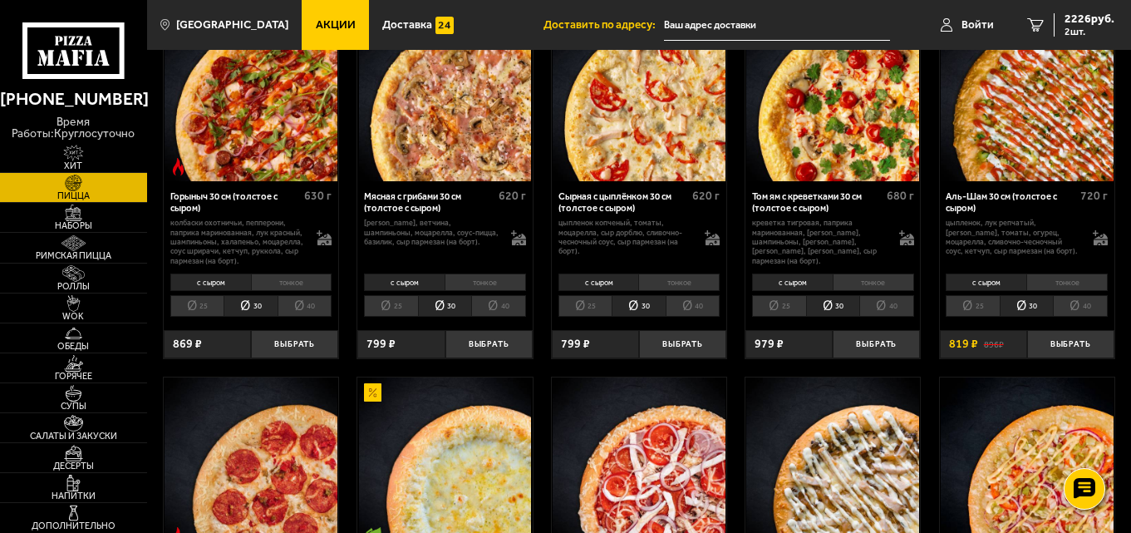
click at [199, 300] on li "25" at bounding box center [197, 306] width 54 height 22
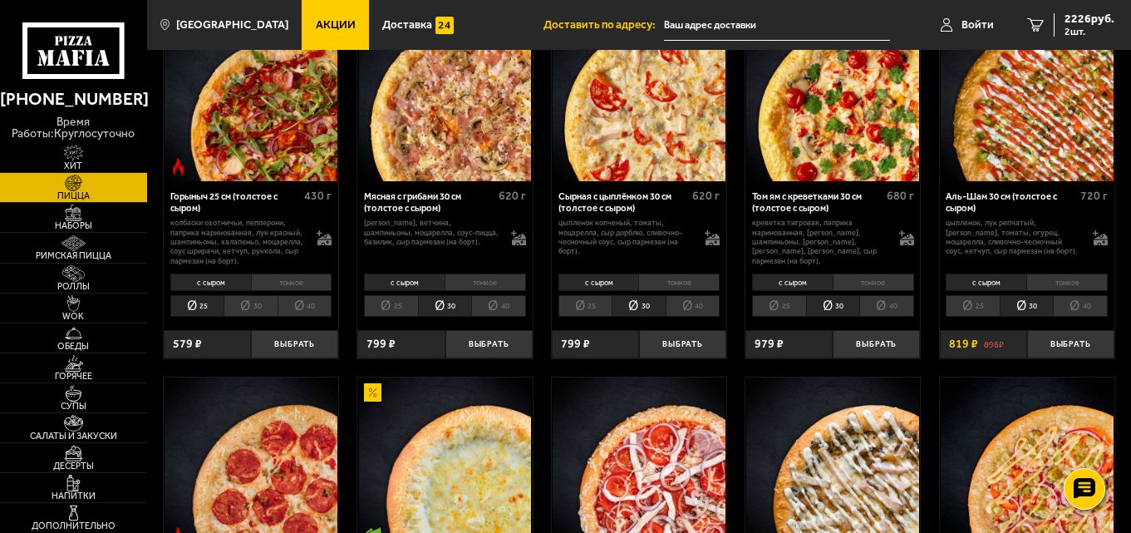
click at [384, 301] on li "25" at bounding box center [391, 306] width 54 height 22
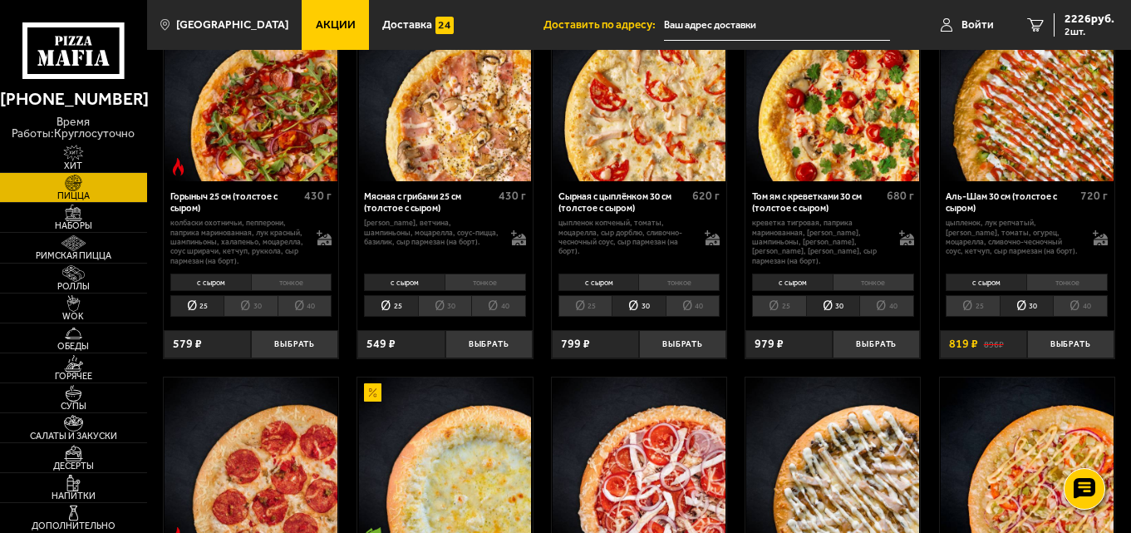
click at [587, 306] on li "25" at bounding box center [585, 306] width 54 height 22
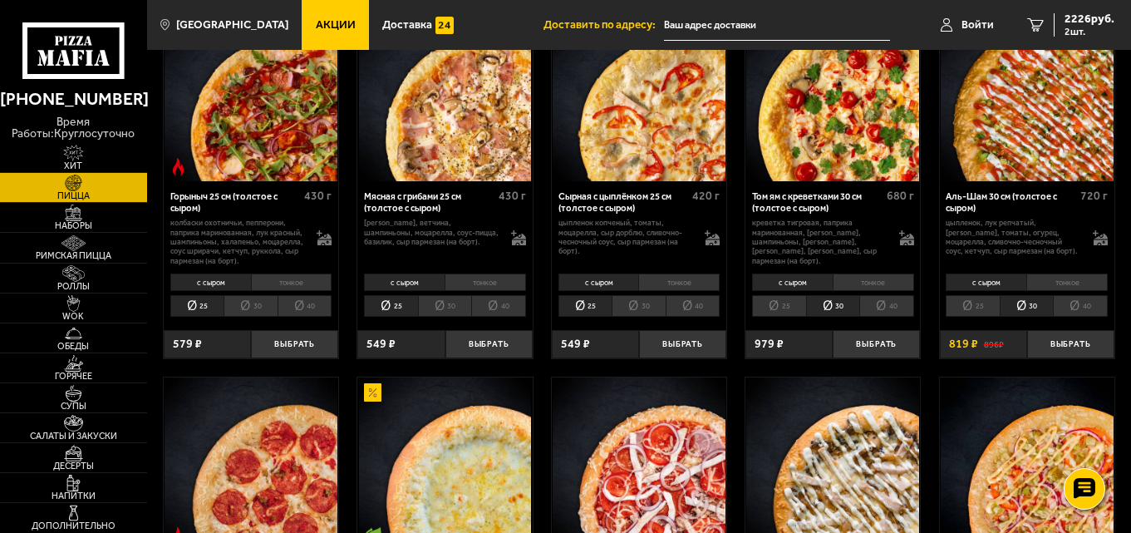
click at [766, 309] on li "25" at bounding box center [779, 306] width 54 height 22
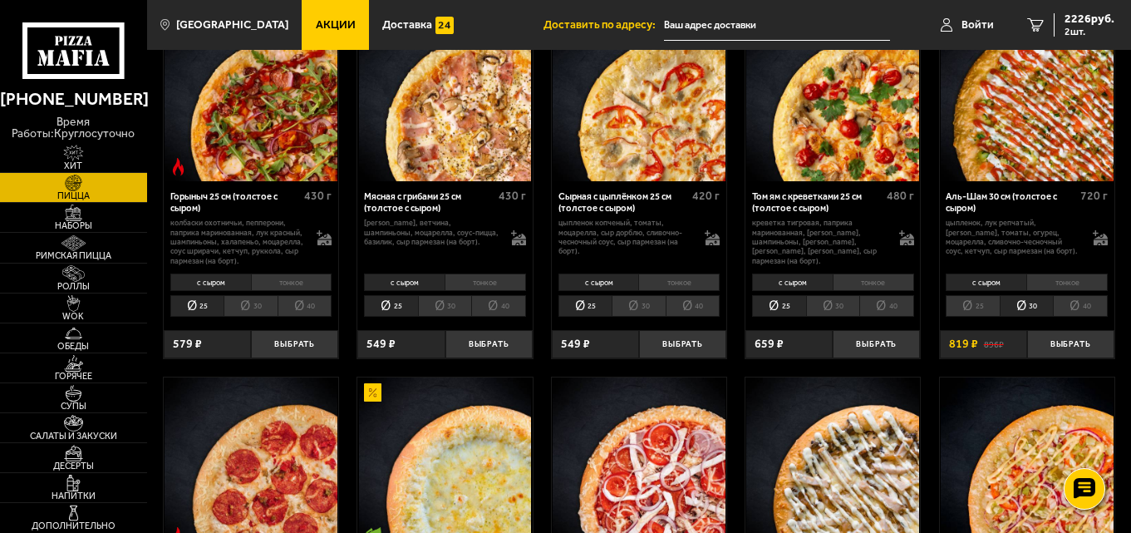
click at [959, 310] on li "25" at bounding box center [973, 306] width 54 height 22
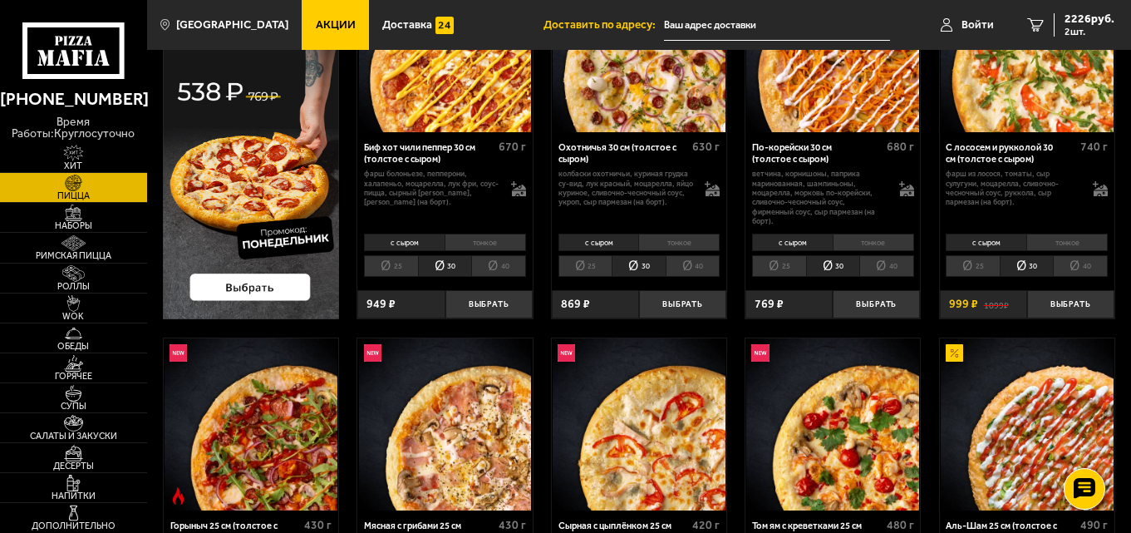
scroll to position [166, 0]
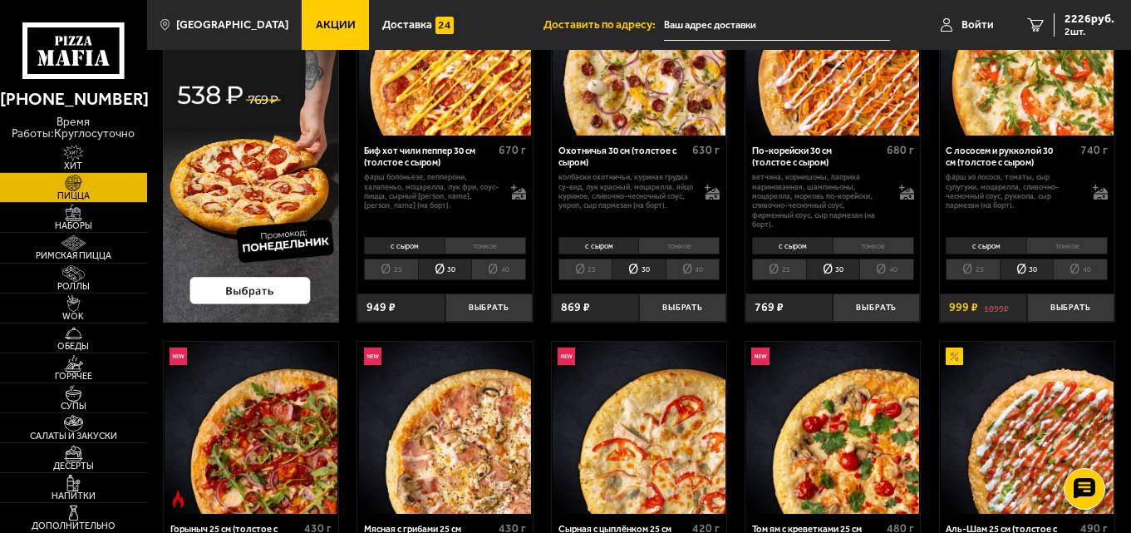
click at [959, 271] on li "25" at bounding box center [973, 269] width 54 height 22
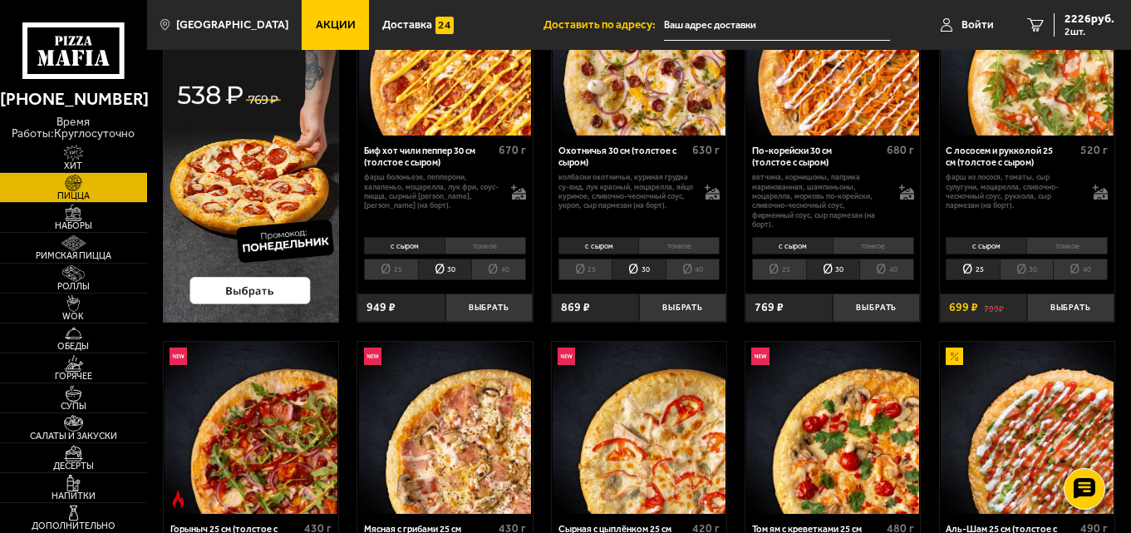
click at [775, 272] on li "25" at bounding box center [779, 269] width 54 height 22
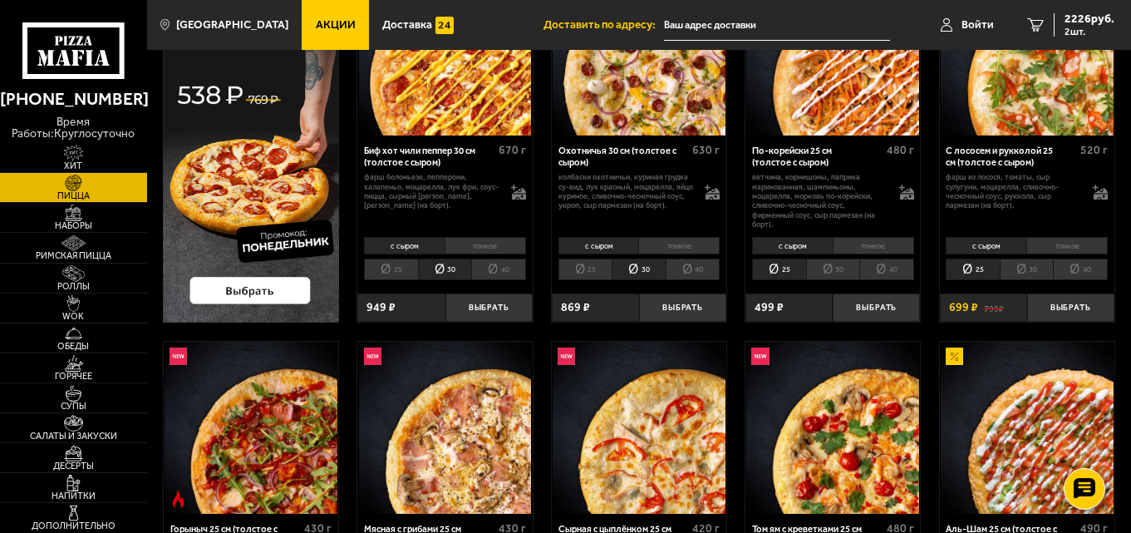
click at [589, 263] on li "25" at bounding box center [585, 269] width 54 height 22
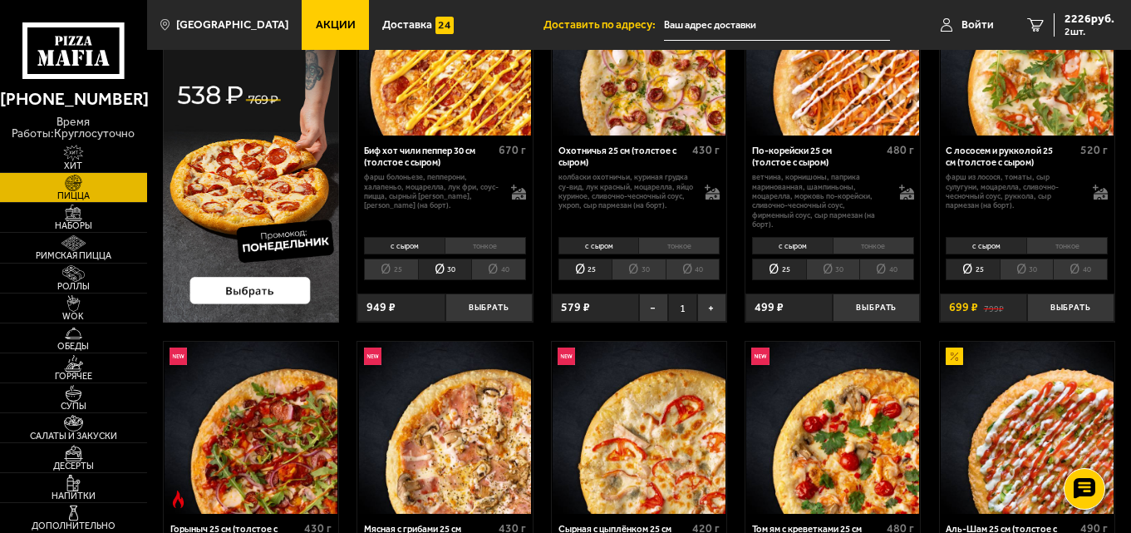
click at [386, 270] on li "25" at bounding box center [391, 269] width 54 height 22
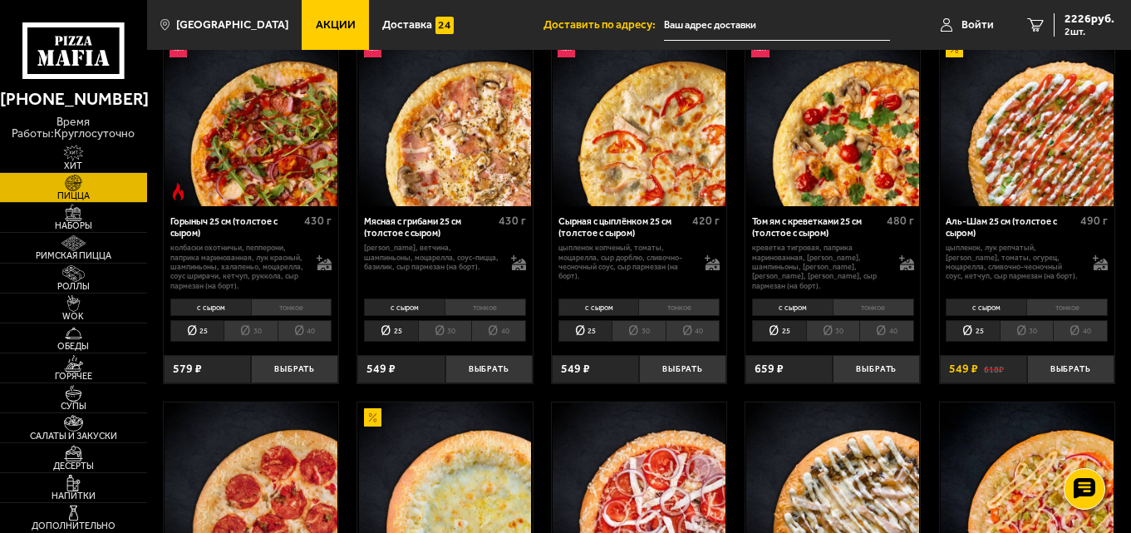
scroll to position [499, 0]
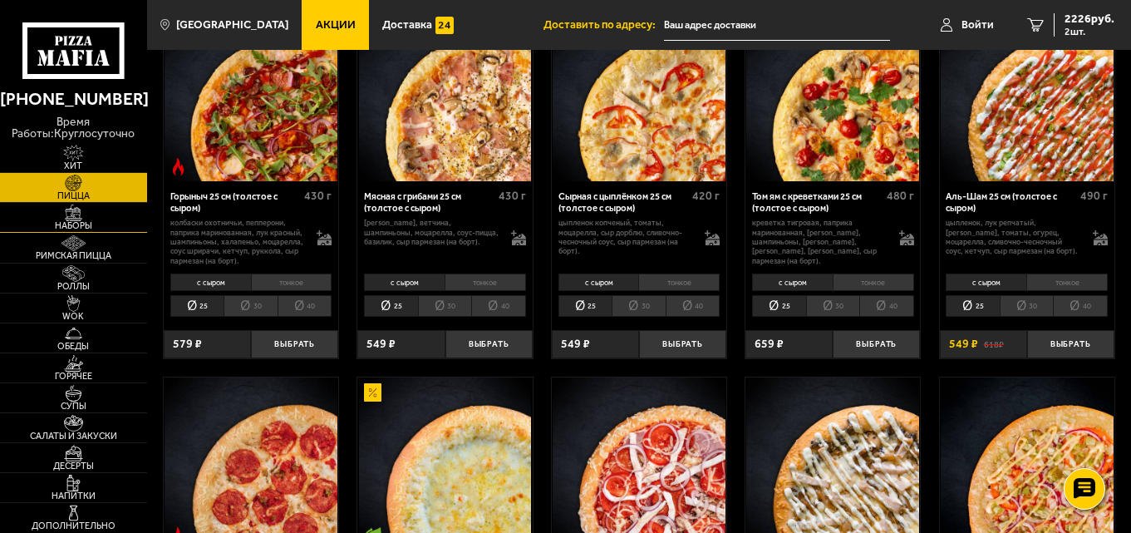
click at [71, 212] on img at bounding box center [73, 212] width 45 height 17
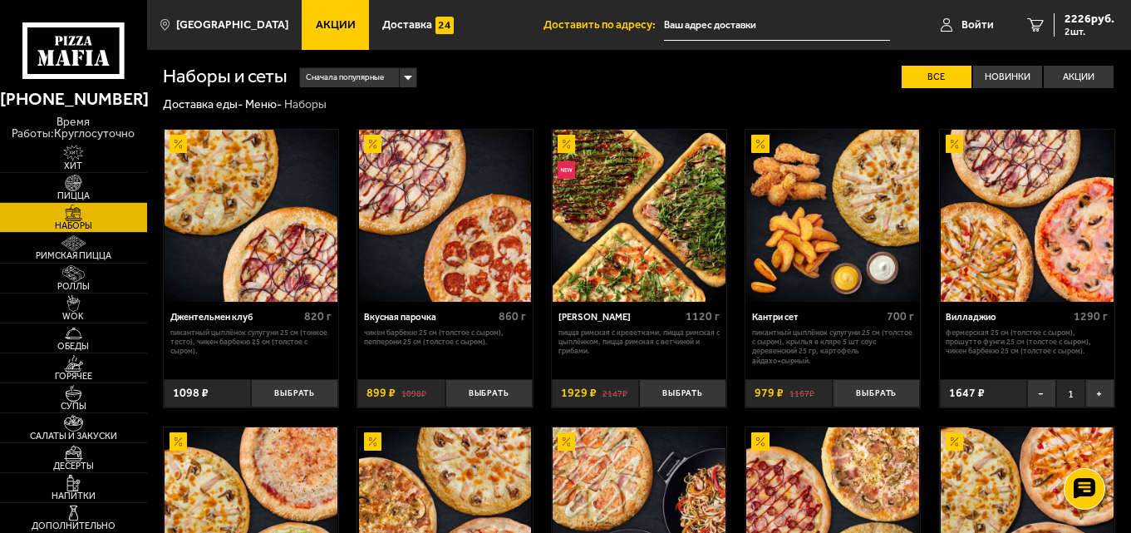
click at [621, 253] on img at bounding box center [639, 216] width 173 height 173
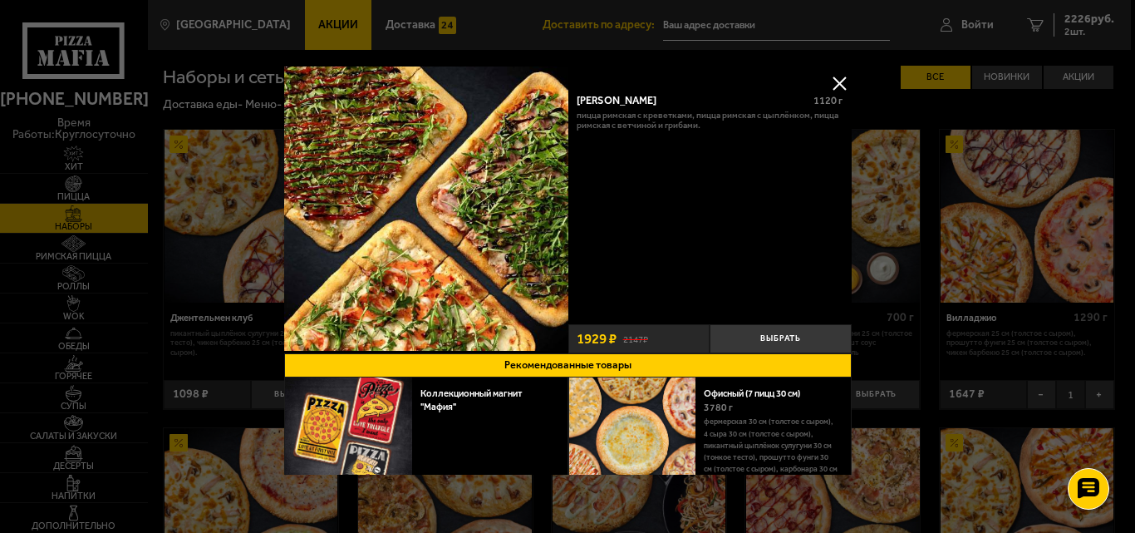
click at [836, 86] on button at bounding box center [839, 83] width 25 height 25
